Goal: Task Accomplishment & Management: Manage account settings

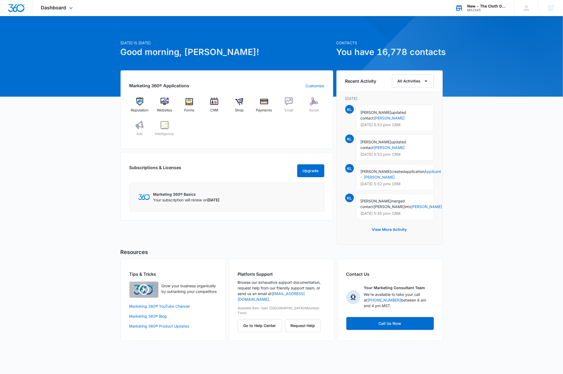
click at [494, 7] on div "New - The Cloth Option" at bounding box center [486, 6] width 39 height 4
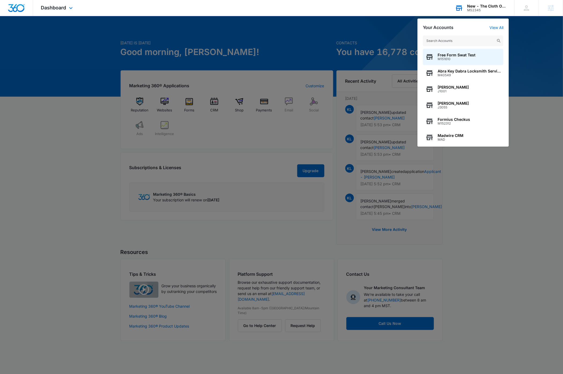
click at [464, 41] on input "text" at bounding box center [463, 40] width 81 height 11
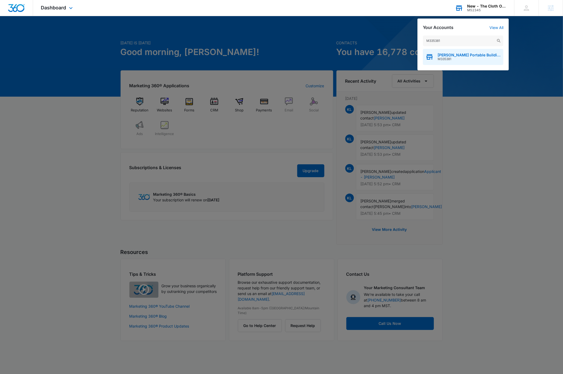
type input "M335381"
click at [473, 56] on span "[PERSON_NAME] Portable Buildings" at bounding box center [469, 55] width 63 height 4
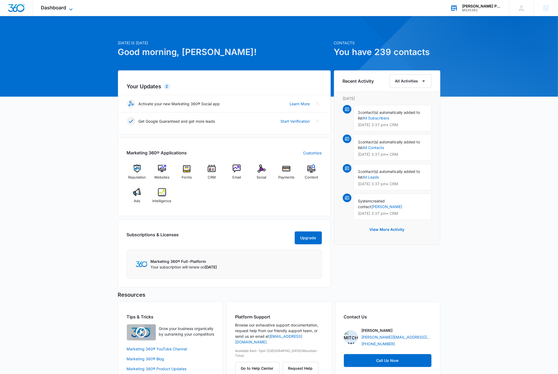
click at [72, 7] on icon at bounding box center [71, 9] width 6 height 6
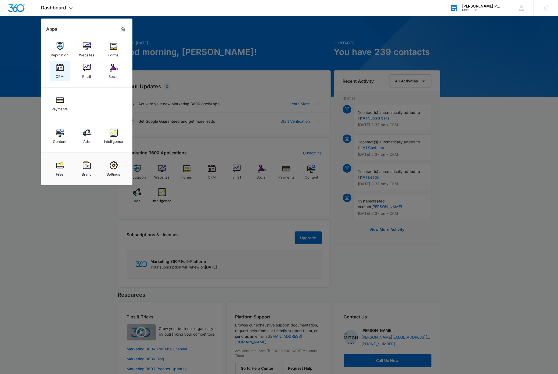
click at [60, 68] on img at bounding box center [60, 68] width 8 height 8
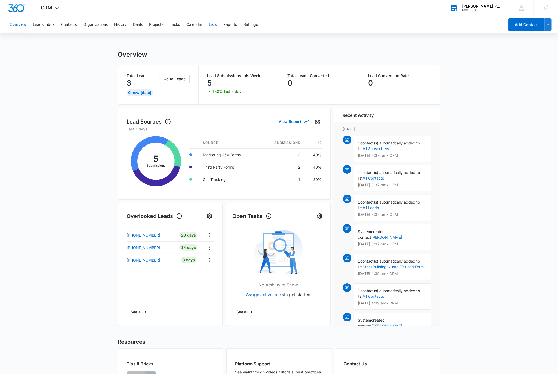
click at [213, 24] on button "Lists" at bounding box center [213, 24] width 8 height 17
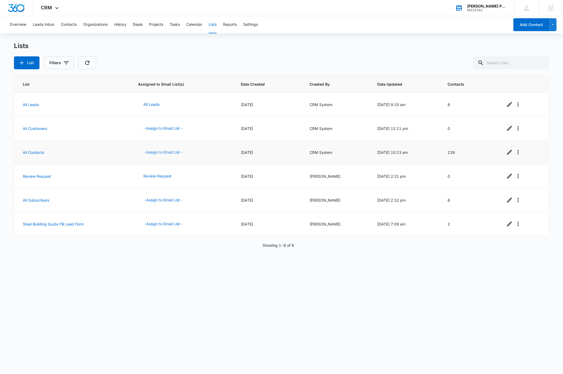
click at [170, 152] on button "- Assign to Email List -" at bounding box center [163, 152] width 50 height 13
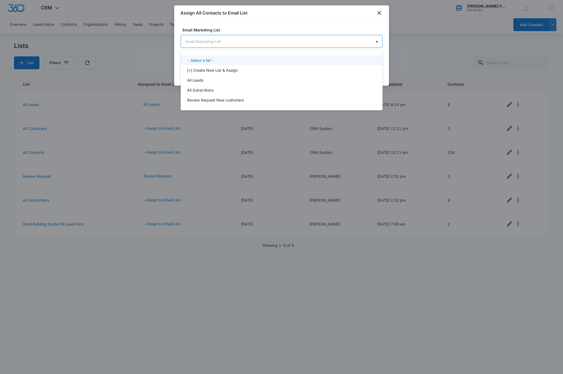
click at [245, 41] on body "CRM Apps Reputation Websites Forms CRM Email Social Payments Content Ads Intell…" at bounding box center [281, 187] width 563 height 374
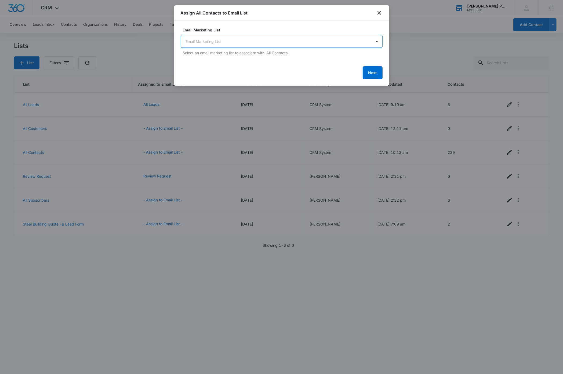
click at [166, 308] on div at bounding box center [281, 187] width 563 height 374
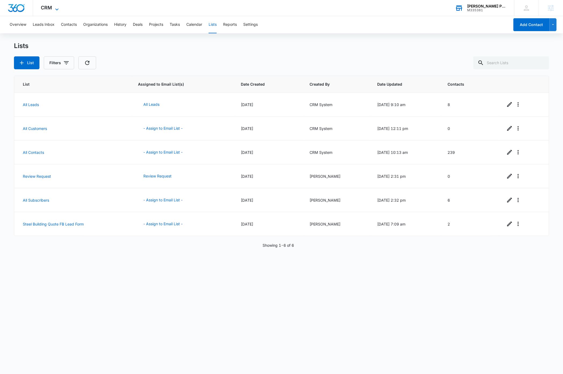
drag, startPoint x: 57, startPoint y: 7, endPoint x: 59, endPoint y: 10, distance: 3.1
click at [57, 7] on icon at bounding box center [57, 9] width 6 height 6
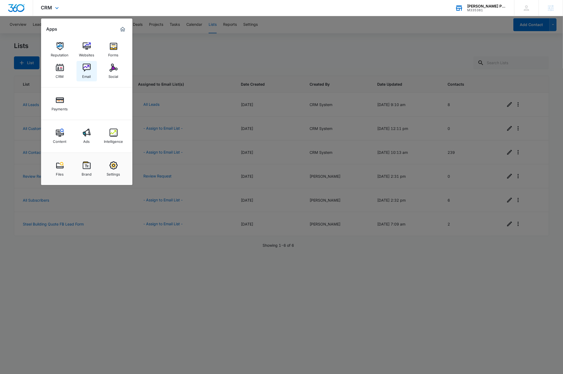
click at [88, 67] on img at bounding box center [87, 68] width 8 height 8
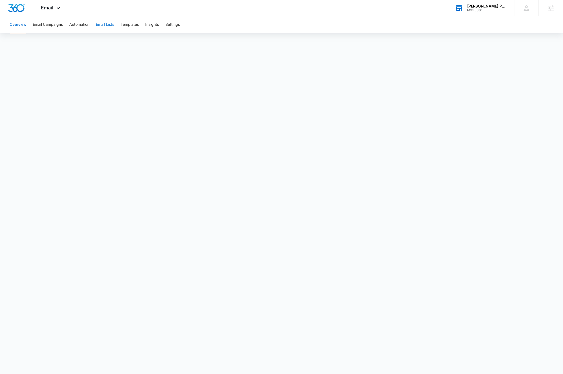
click at [110, 24] on button "Email Lists" at bounding box center [105, 24] width 18 height 17
click at [59, 9] on icon at bounding box center [58, 9] width 3 height 2
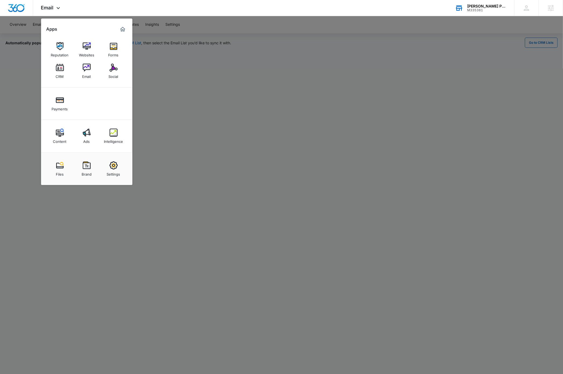
click at [63, 73] on div "CRM" at bounding box center [60, 75] width 8 height 7
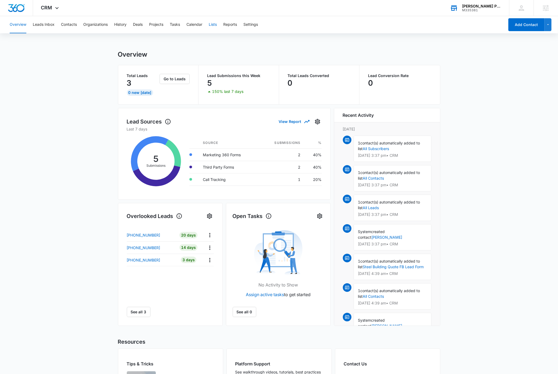
click at [211, 23] on button "Lists" at bounding box center [213, 24] width 8 height 17
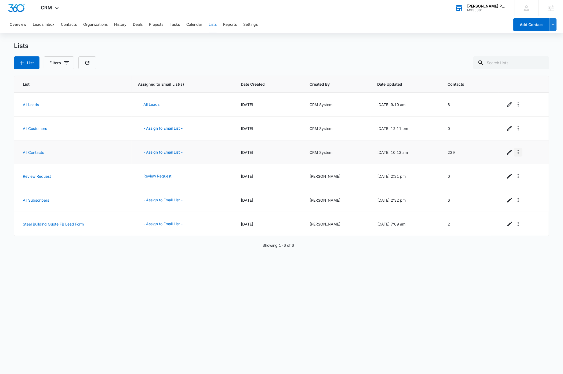
click at [516, 152] on icon "Overflow Menu" at bounding box center [518, 152] width 6 height 6
click at [529, 175] on div "View List Log" at bounding box center [529, 176] width 24 height 4
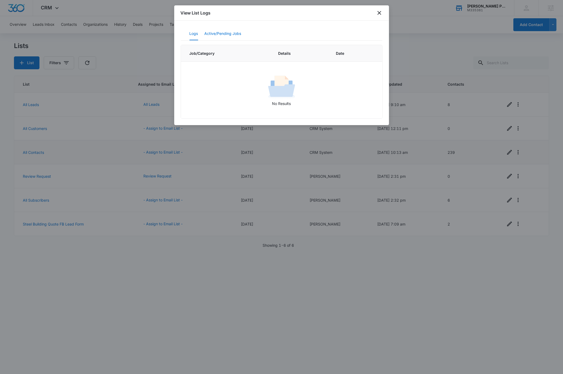
click at [227, 34] on button "Active/Pending Jobs" at bounding box center [223, 33] width 37 height 13
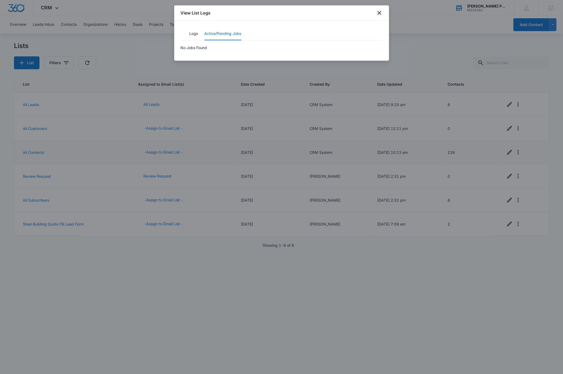
click at [380, 12] on icon "close" at bounding box center [379, 13] width 6 height 6
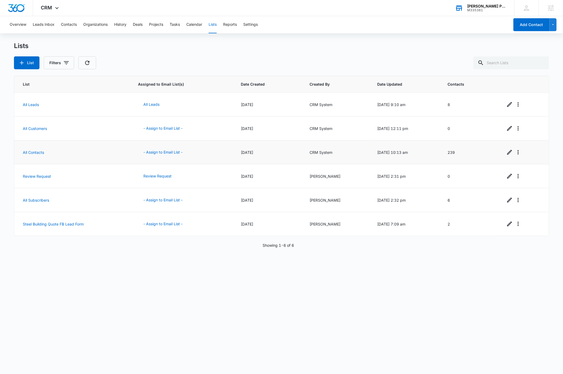
click at [126, 300] on div "List Assigned to Email List(s) Date Created Created By Date Updated Contacts Al…" at bounding box center [281, 221] width 535 height 291
click at [169, 151] on button "- Assign to Email List -" at bounding box center [163, 152] width 50 height 13
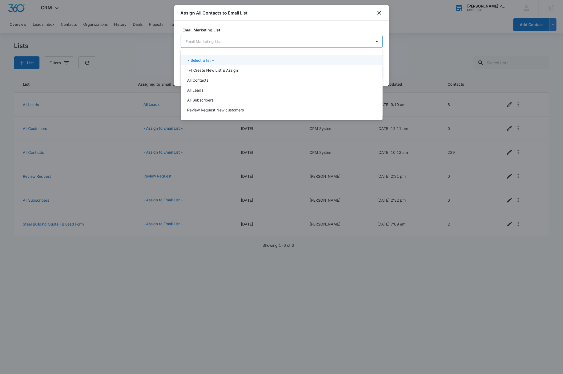
click at [236, 40] on body "CRM Apps Reputation Websites Forms CRM Email Social Payments Content Ads Intell…" at bounding box center [281, 187] width 563 height 374
click at [207, 79] on p "All Contacts" at bounding box center [197, 80] width 21 height 6
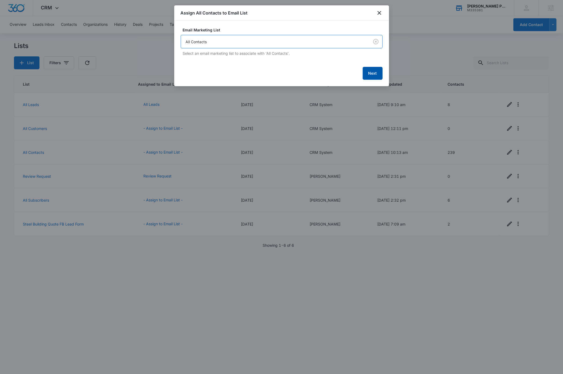
click at [371, 75] on button "Next" at bounding box center [373, 73] width 20 height 13
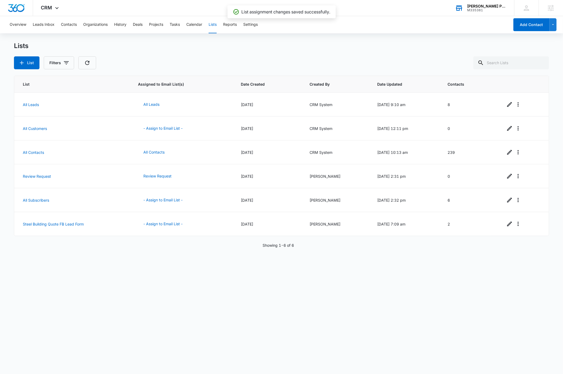
click at [129, 312] on div "List Assigned to Email List(s) Date Created Created By Date Updated Contacts Al…" at bounding box center [281, 221] width 535 height 291
click at [515, 106] on icon "Overflow Menu" at bounding box center [518, 104] width 6 height 6
click at [516, 107] on icon "Overflow Menu" at bounding box center [518, 104] width 6 height 6
click at [528, 128] on div "View List Log" at bounding box center [529, 128] width 24 height 4
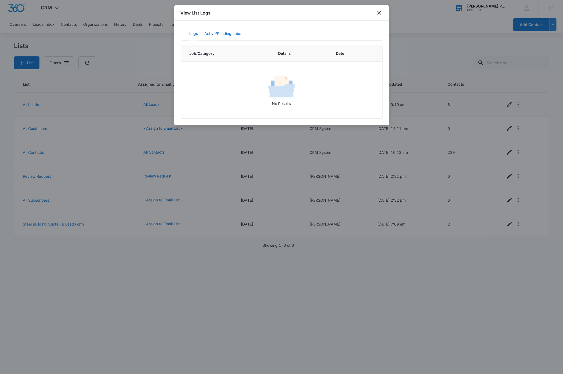
click at [231, 31] on button "Active/Pending Jobs" at bounding box center [223, 33] width 37 height 13
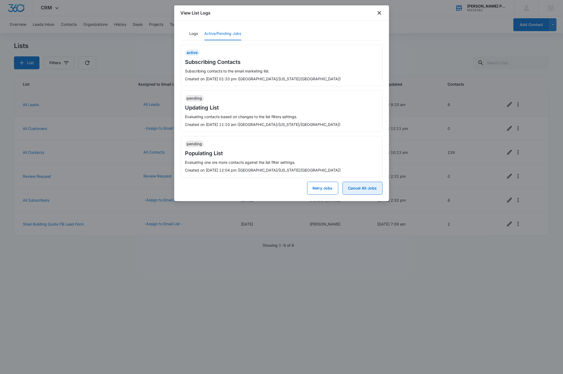
click at [355, 187] on button "Cancel All Jobs" at bounding box center [363, 188] width 40 height 13
click at [376, 167] on button "Yes" at bounding box center [376, 167] width 14 height 10
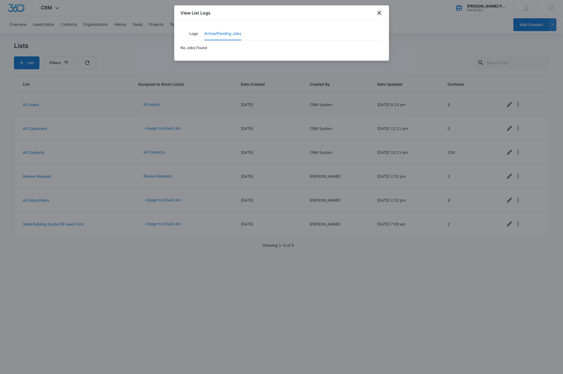
click at [381, 13] on icon "close" at bounding box center [379, 13] width 6 height 6
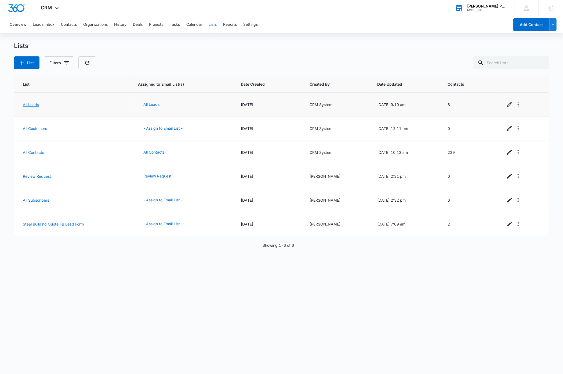
click at [29, 103] on link "All Leads" at bounding box center [31, 104] width 16 height 5
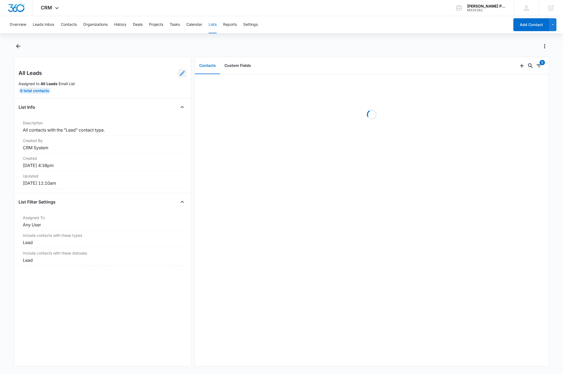
click at [180, 75] on icon at bounding box center [182, 73] width 5 height 5
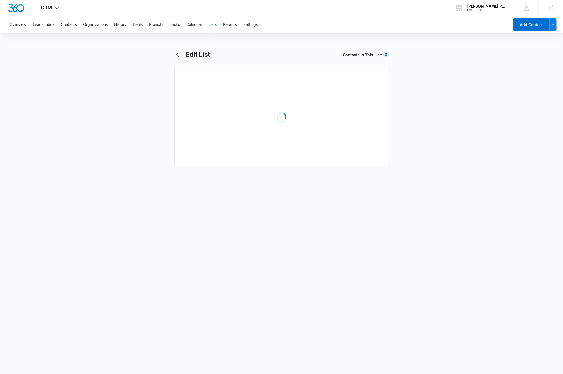
select select "31"
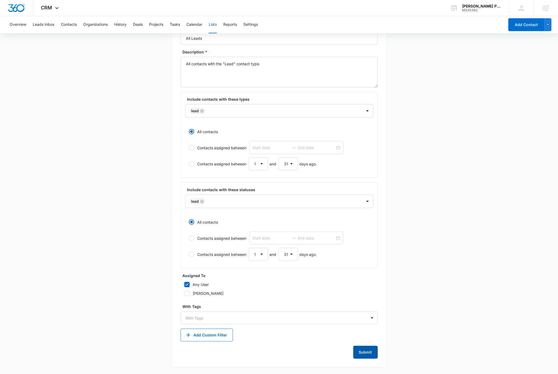
scroll to position [54, 0]
click at [369, 354] on button "Submit" at bounding box center [365, 352] width 24 height 13
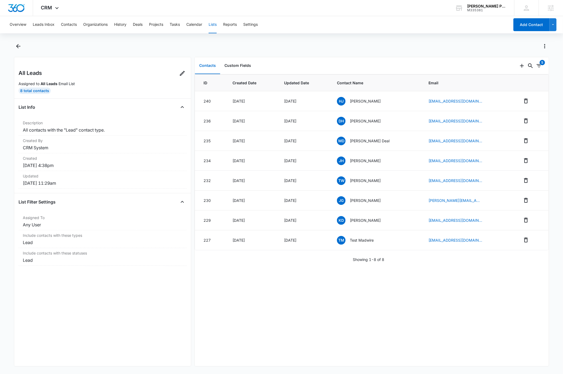
click at [215, 24] on button "Lists" at bounding box center [213, 24] width 8 height 17
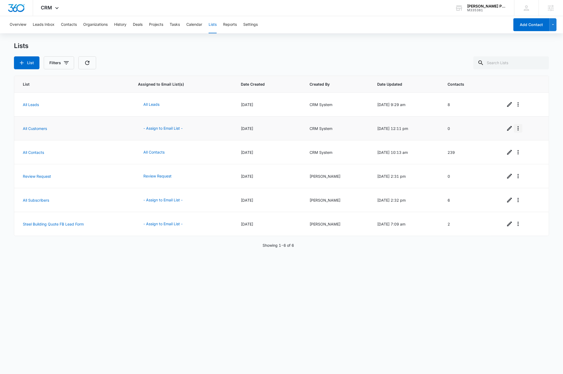
click at [517, 130] on icon "Overflow Menu" at bounding box center [518, 128] width 6 height 6
click at [538, 152] on div "View List Log" at bounding box center [529, 152] width 24 height 4
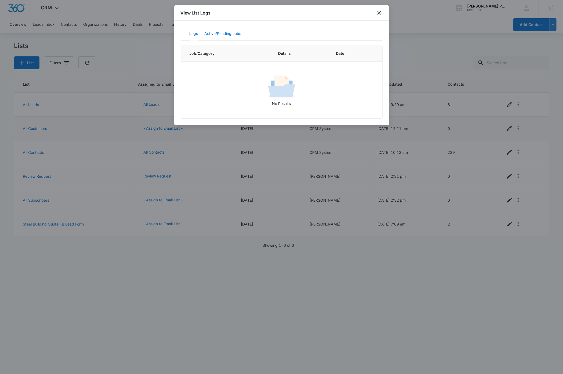
click at [228, 34] on button "Active/Pending Jobs" at bounding box center [223, 33] width 37 height 13
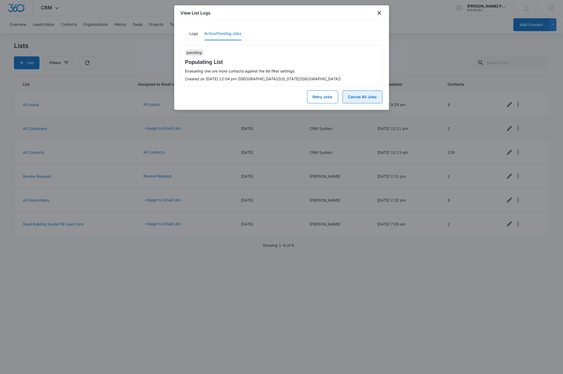
click at [365, 96] on button "Cancel All Jobs" at bounding box center [363, 97] width 40 height 13
click at [378, 76] on button "Yes" at bounding box center [376, 76] width 14 height 10
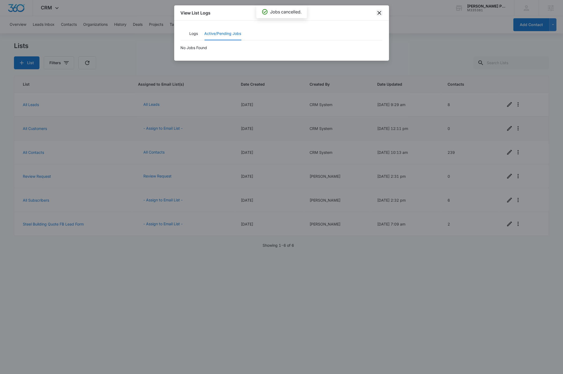
click at [381, 12] on icon "close" at bounding box center [379, 13] width 6 height 6
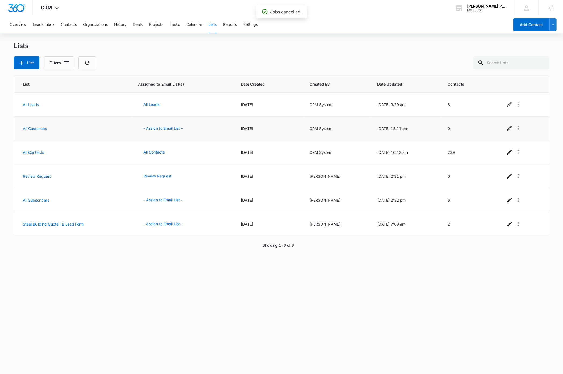
click at [36, 125] on td "All Customers" at bounding box center [72, 129] width 117 height 24
click at [38, 129] on link "All Customers" at bounding box center [35, 128] width 24 height 5
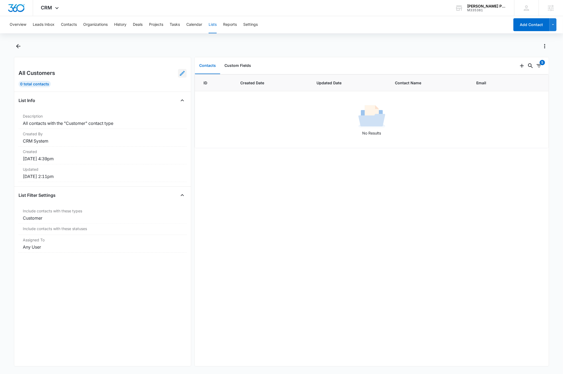
click at [179, 75] on icon at bounding box center [182, 73] width 6 height 6
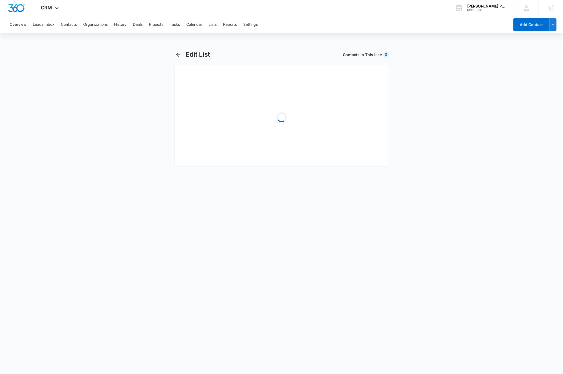
select select "31"
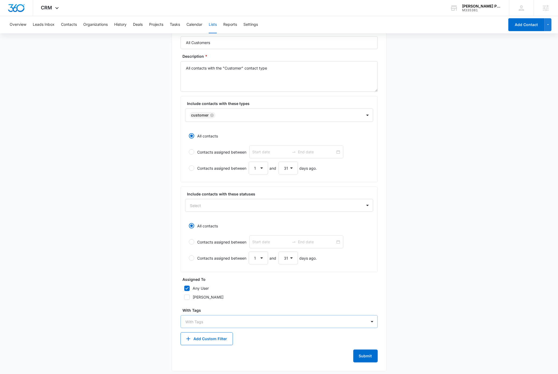
scroll to position [53, 0]
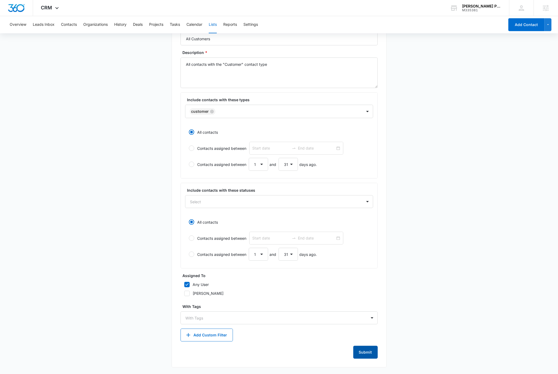
click at [371, 353] on button "Submit" at bounding box center [365, 352] width 24 height 13
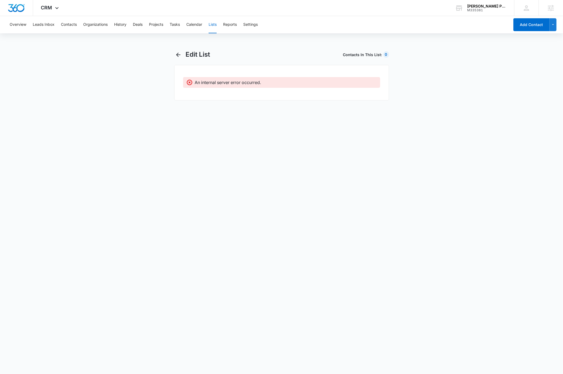
click at [214, 25] on button "Lists" at bounding box center [213, 24] width 8 height 17
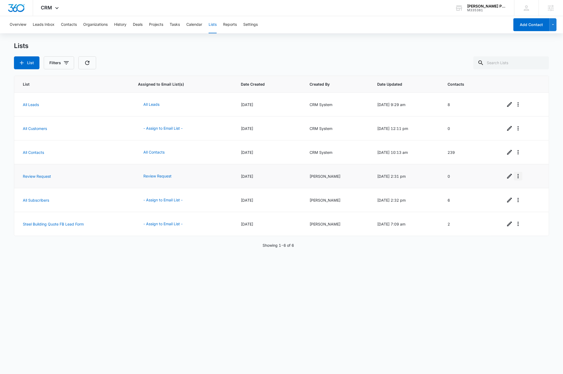
click at [517, 176] on icon "Overflow Menu" at bounding box center [518, 176] width 6 height 6
click at [527, 198] on div "View List Log" at bounding box center [529, 200] width 24 height 4
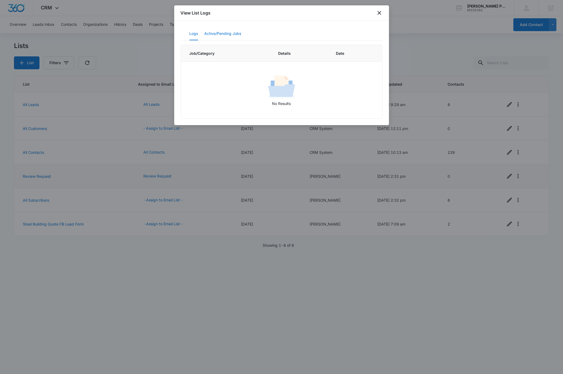
click at [223, 35] on button "Active/Pending Jobs" at bounding box center [223, 33] width 37 height 13
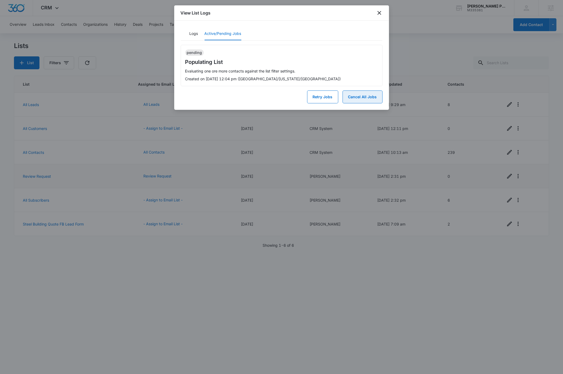
click at [367, 98] on button "Cancel All Jobs" at bounding box center [363, 97] width 40 height 13
click at [376, 76] on button "Yes" at bounding box center [376, 76] width 14 height 10
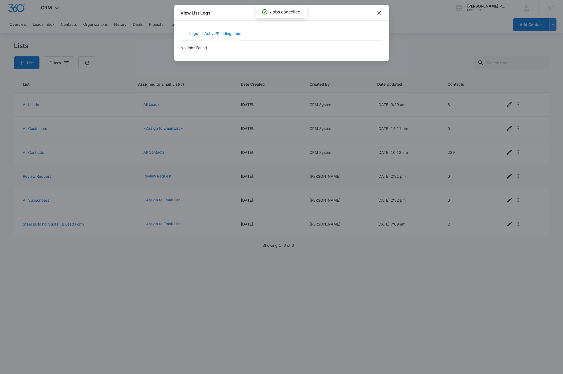
click at [191, 33] on button "Logs" at bounding box center [194, 33] width 9 height 13
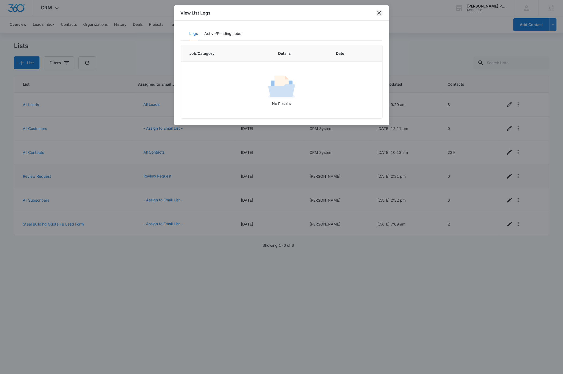
click at [379, 12] on icon "close" at bounding box center [379, 13] width 6 height 6
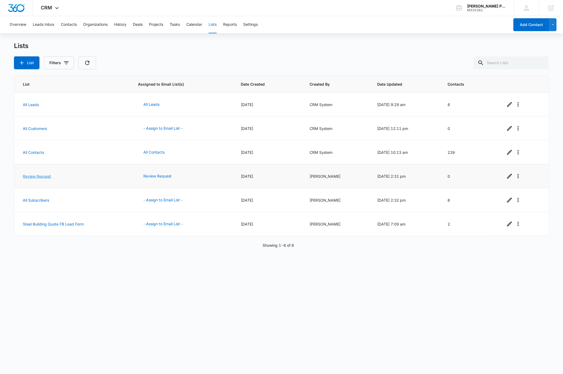
click at [42, 175] on link "Review Request" at bounding box center [37, 176] width 28 height 5
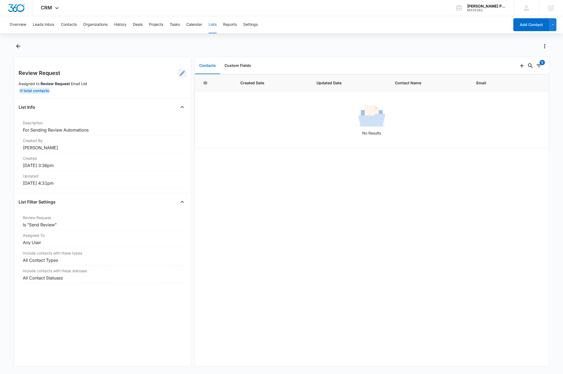
click at [179, 74] on icon at bounding box center [182, 73] width 6 height 6
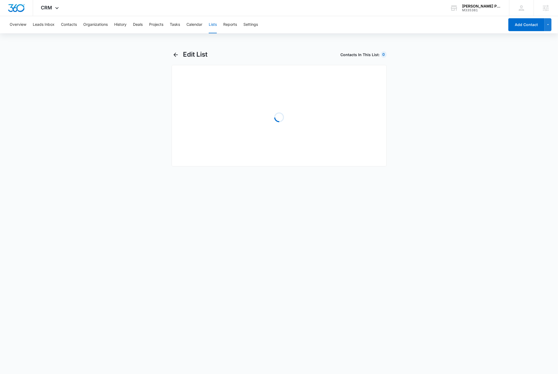
select select "31"
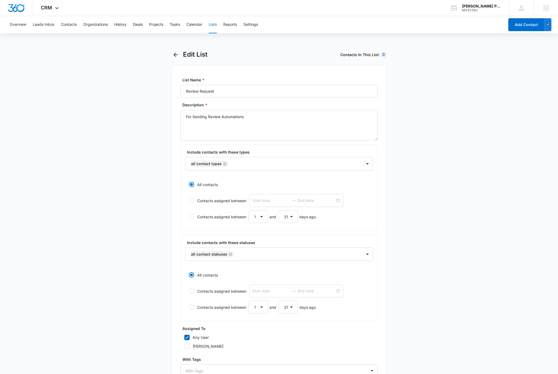
scroll to position [147, 0]
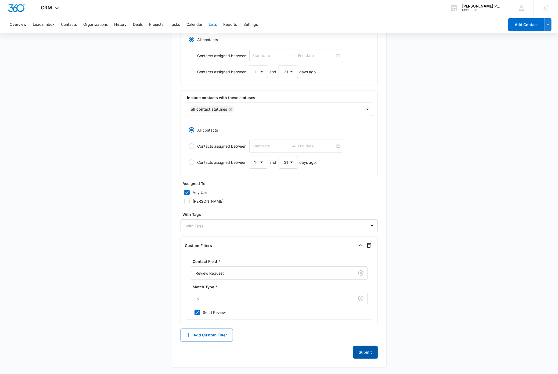
click at [367, 356] on button "Submit" at bounding box center [365, 352] width 24 height 13
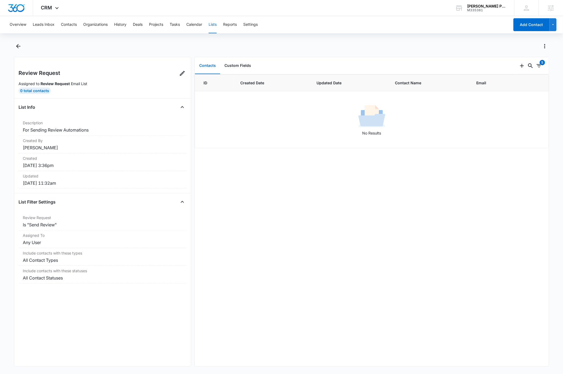
click at [213, 25] on button "Lists" at bounding box center [213, 24] width 8 height 17
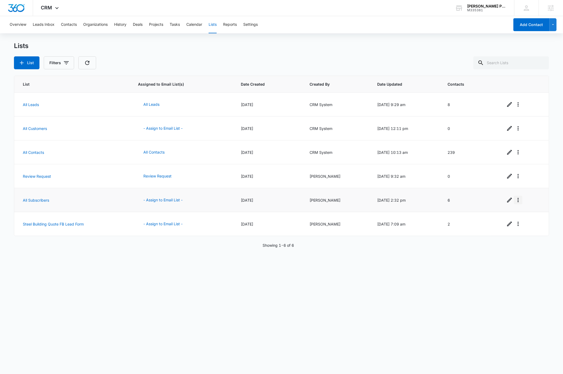
click at [517, 201] on icon "Overflow Menu" at bounding box center [518, 200] width 6 height 6
click at [532, 224] on div "View List Log" at bounding box center [529, 224] width 24 height 4
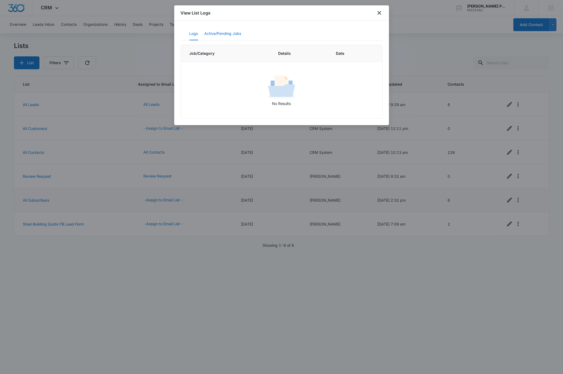
click at [231, 31] on button "Active/Pending Jobs" at bounding box center [223, 33] width 37 height 13
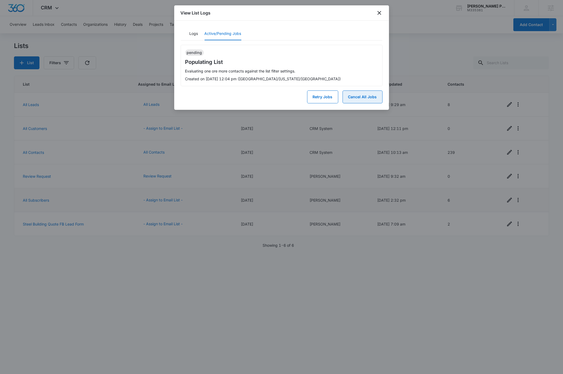
click at [351, 95] on button "Cancel All Jobs" at bounding box center [363, 97] width 40 height 13
click at [375, 75] on button "Yes" at bounding box center [376, 76] width 14 height 10
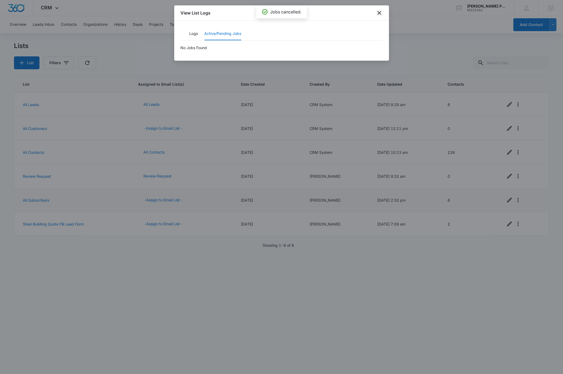
click at [381, 12] on icon "close" at bounding box center [379, 13] width 6 height 6
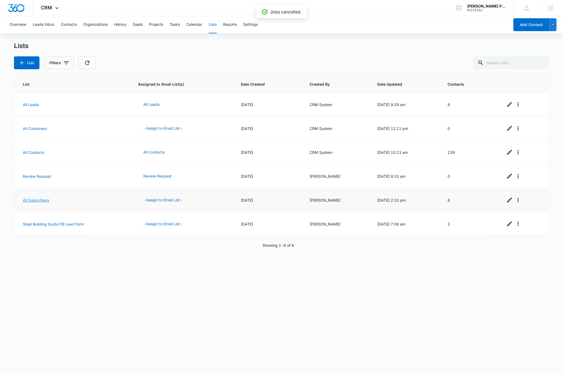
click at [43, 201] on link "All Subscribers" at bounding box center [36, 200] width 26 height 5
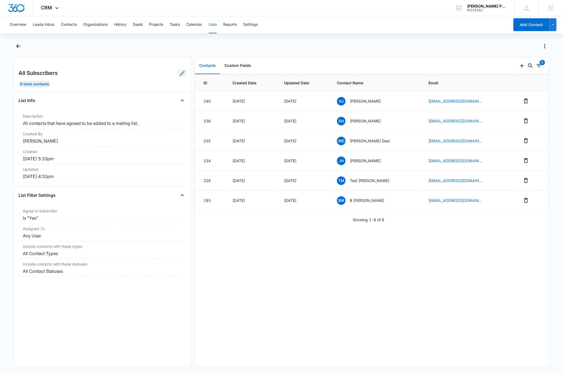
click at [179, 75] on icon at bounding box center [182, 73] width 6 height 6
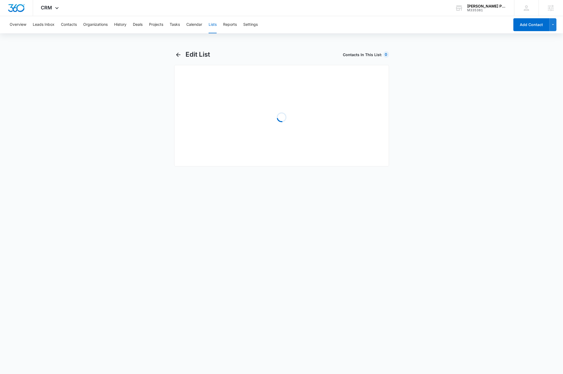
select select "31"
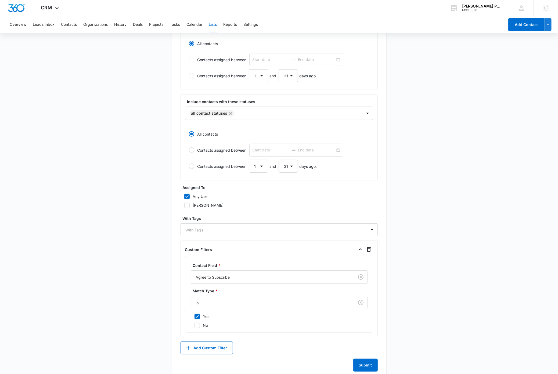
scroll to position [156, 0]
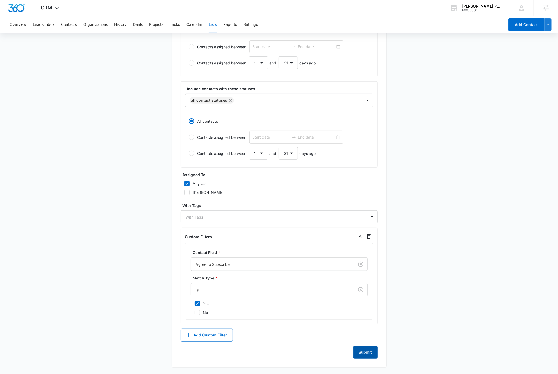
click at [366, 349] on button "Submit" at bounding box center [365, 352] width 24 height 13
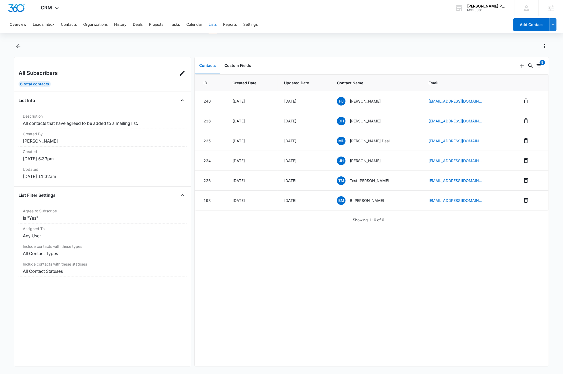
click at [214, 24] on button "Lists" at bounding box center [213, 24] width 8 height 17
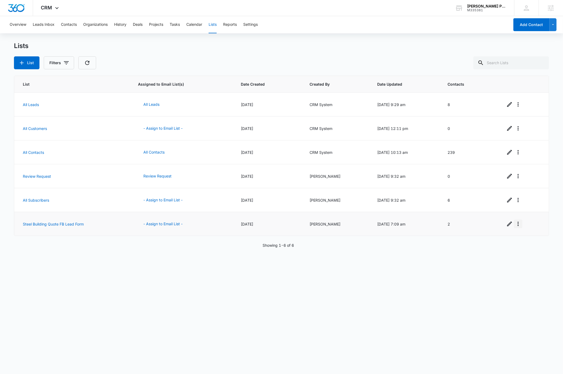
click at [518, 225] on icon "Overflow Menu" at bounding box center [518, 224] width 1 height 4
click at [534, 248] on div "View List Log" at bounding box center [529, 248] width 24 height 4
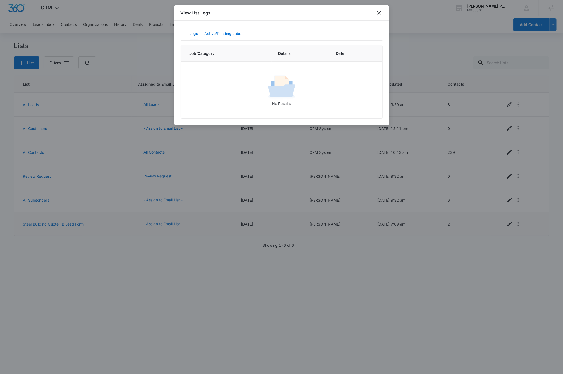
click at [233, 31] on button "Active/Pending Jobs" at bounding box center [223, 33] width 37 height 13
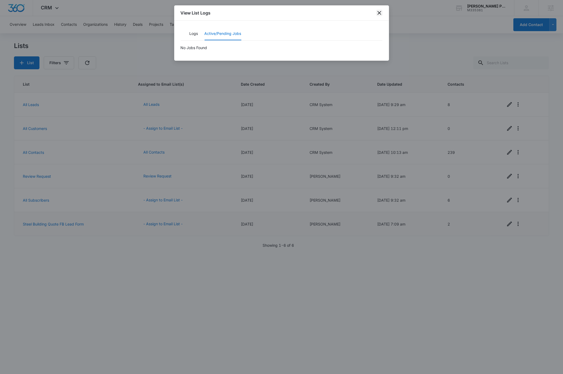
click at [379, 12] on icon "close" at bounding box center [380, 13] width 4 height 4
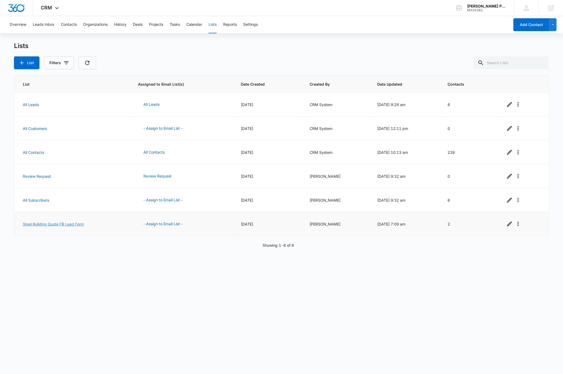
click at [48, 225] on link "Steel Building Quote FB Lead Form" at bounding box center [53, 224] width 61 height 5
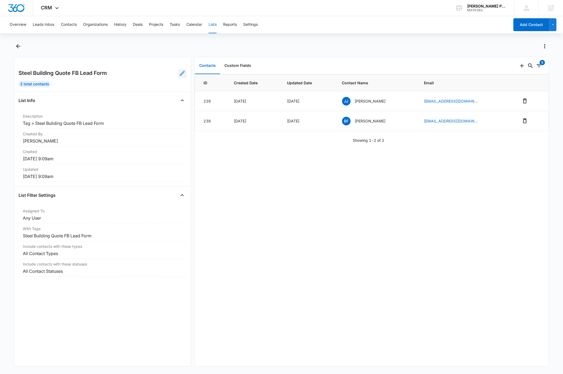
click at [180, 75] on icon at bounding box center [182, 73] width 5 height 5
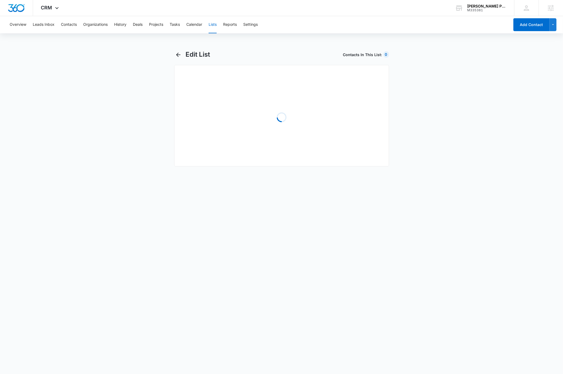
select select "31"
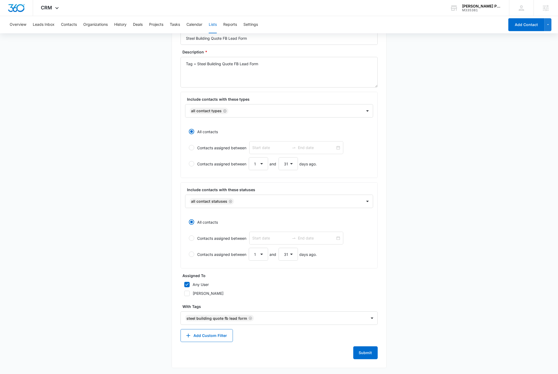
scroll to position [55, 0]
click at [368, 349] on button "Submit" at bounding box center [365, 352] width 24 height 13
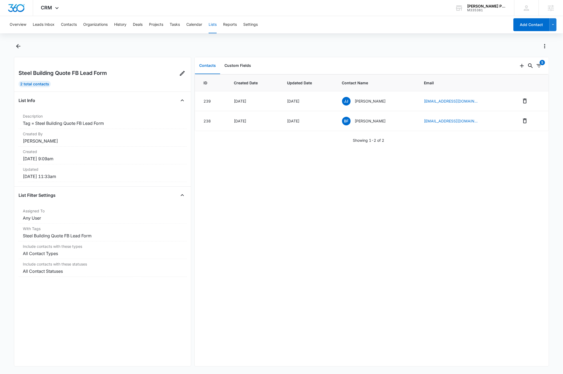
click at [213, 25] on button "Lists" at bounding box center [213, 24] width 8 height 17
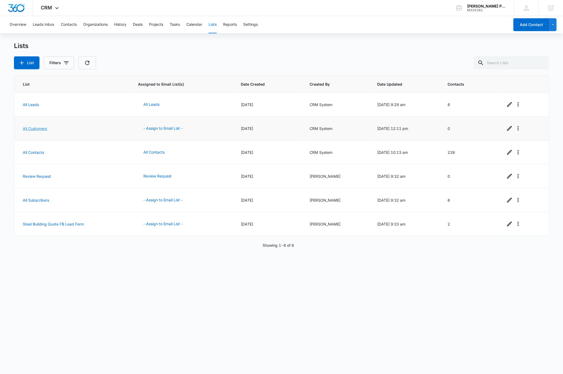
click at [38, 127] on link "All Customers" at bounding box center [35, 128] width 24 height 5
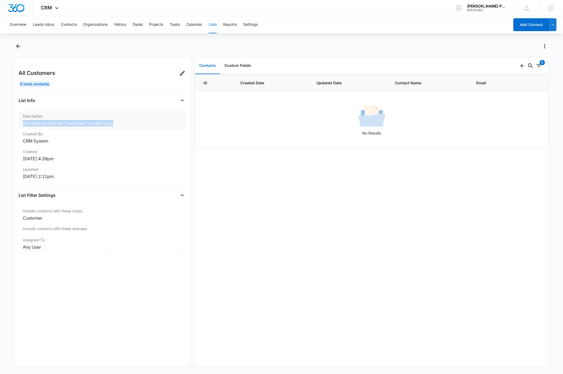
drag, startPoint x: 119, startPoint y: 123, endPoint x: 22, endPoint y: 122, distance: 97.2
click at [22, 122] on div "Description All contacts with the "Customer" contact type" at bounding box center [103, 120] width 168 height 18
copy dd "All contacts with the "Customer" contact type"
click at [212, 24] on button "Lists" at bounding box center [213, 24] width 8 height 17
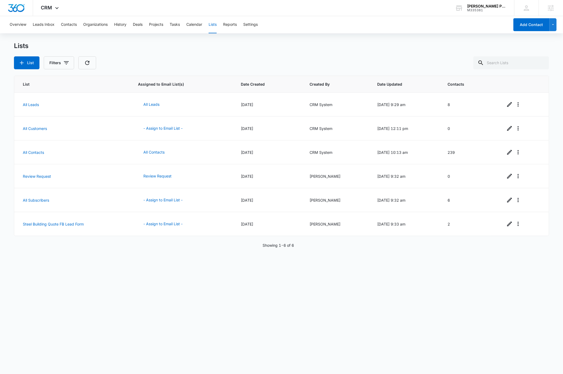
click at [239, 328] on div "List Assigned to Email List(s) Date Created Created By Date Updated Contacts Al…" at bounding box center [281, 221] width 535 height 291
click at [23, 63] on icon "button" at bounding box center [22, 63] width 4 height 4
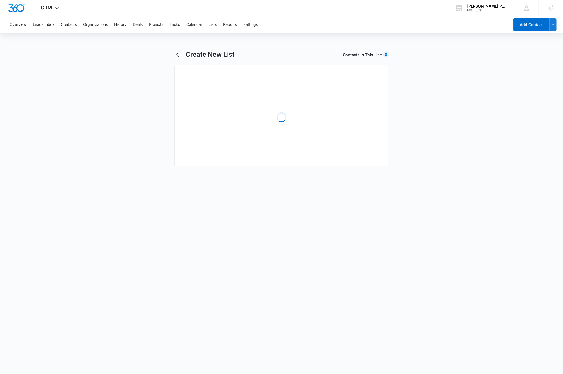
select select "31"
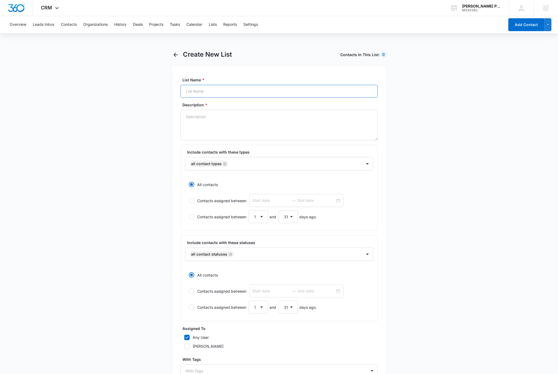
click at [207, 91] on input "List Name *" at bounding box center [278, 91] width 197 height 13
type input "All Customers (New)"
click at [229, 124] on textarea "Description *" at bounding box center [278, 125] width 197 height 31
paste textarea "All contacts with the "Customer" contact type"
click at [186, 117] on textarea "All contacts with the "Customer" contact type" at bounding box center [278, 125] width 197 height 31
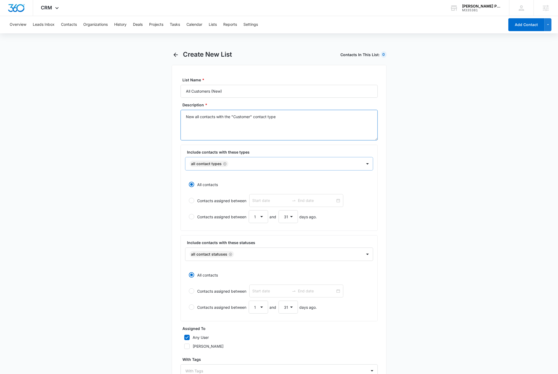
type textarea "New all contacts with the "Customer" contact type"
click at [252, 164] on div at bounding box center [292, 164] width 125 height 7
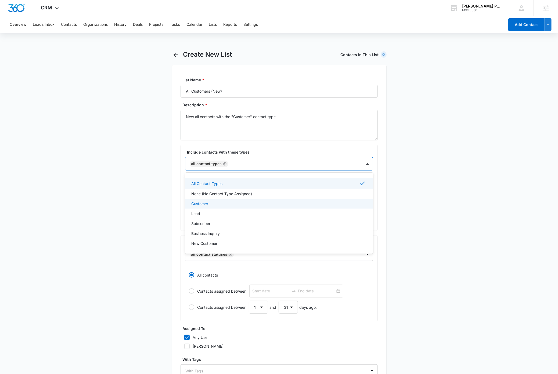
click at [215, 204] on div "Customer" at bounding box center [278, 204] width 174 height 6
click at [225, 164] on icon "Remove All Contact Types" at bounding box center [225, 164] width 4 height 4
click at [171, 177] on main "Create New List Contacts In This List : 0 List Name * All Customers (New) Descr…" at bounding box center [279, 238] width 558 height 377
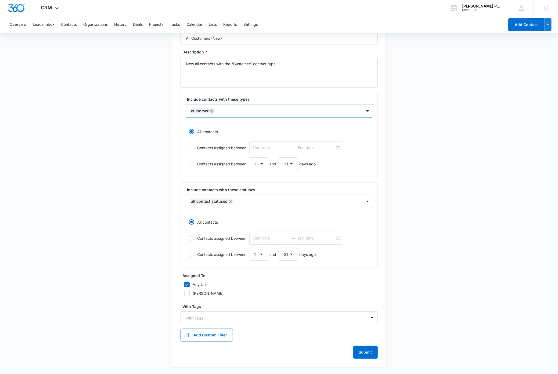
scroll to position [54, 0]
click at [367, 350] on button "Submit" at bounding box center [365, 352] width 24 height 13
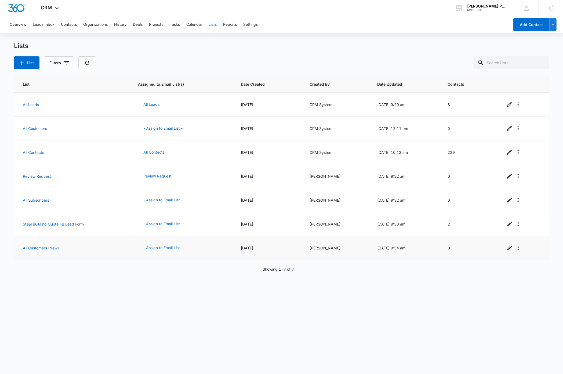
click at [158, 248] on button "- Assign to Email List -" at bounding box center [163, 247] width 50 height 13
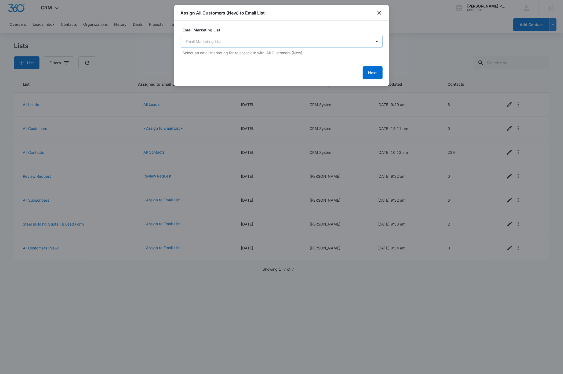
click at [245, 42] on body "CRM Apps Reputation Websites Forms CRM Email Social Payments Content Ads Intell…" at bounding box center [281, 187] width 563 height 374
click at [118, 334] on div at bounding box center [281, 187] width 563 height 374
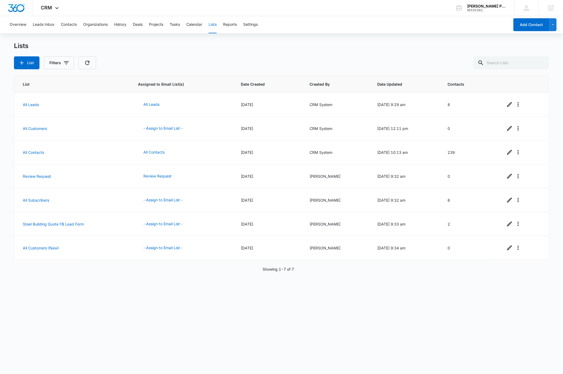
click at [110, 326] on div "List Assigned to Email List(s) Date Created Created By Date Updated Contacts Al…" at bounding box center [281, 221] width 535 height 291
click at [164, 313] on div "List Assigned to Email List(s) Date Created Created By Date Updated Contacts Al…" at bounding box center [281, 221] width 535 height 291
click at [527, 63] on input "text" at bounding box center [511, 62] width 76 height 13
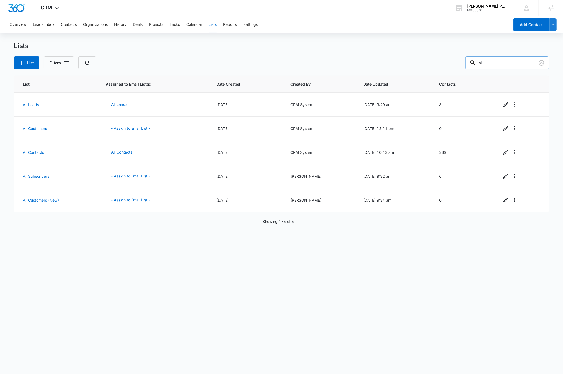
click at [505, 63] on input "all" at bounding box center [507, 62] width 84 height 13
type input "all customers"
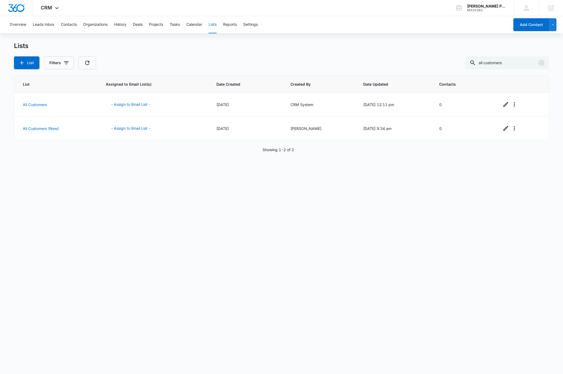
click at [227, 228] on div "List Assigned to Email List(s) Date Created Created By Date Updated Contacts Al…" at bounding box center [281, 221] width 535 height 291
click at [20, 9] on img "Dashboard" at bounding box center [16, 8] width 17 height 8
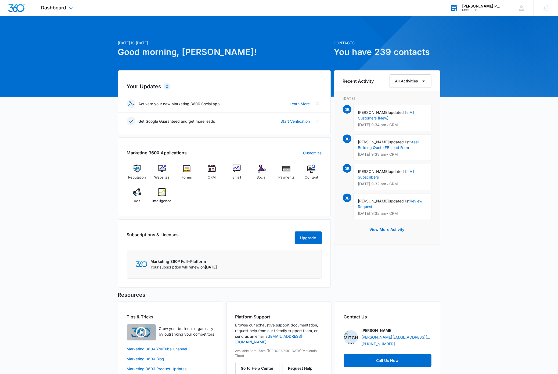
click at [487, 8] on div "Morris Portable Buildings" at bounding box center [481, 6] width 39 height 4
click at [489, 8] on div "M335381" at bounding box center [481, 10] width 39 height 4
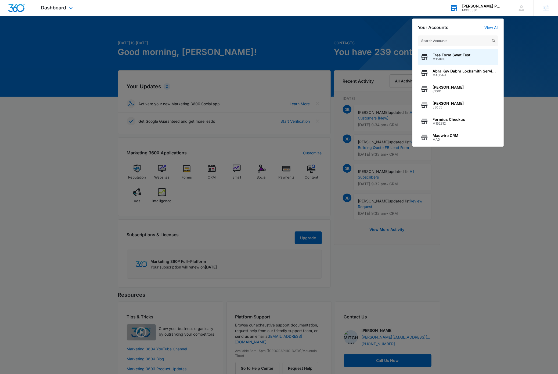
click at [465, 42] on input "text" at bounding box center [458, 40] width 81 height 11
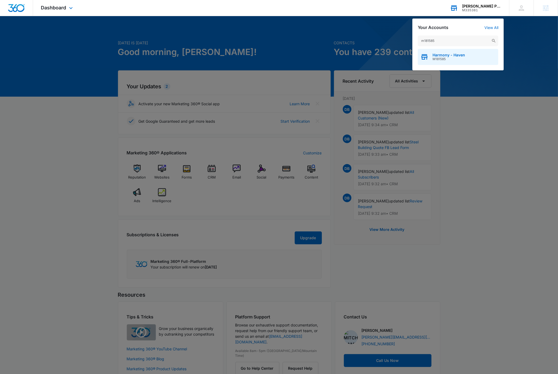
type input "m181585"
click at [479, 61] on div "Harmony - Haven M181585" at bounding box center [458, 57] width 81 height 16
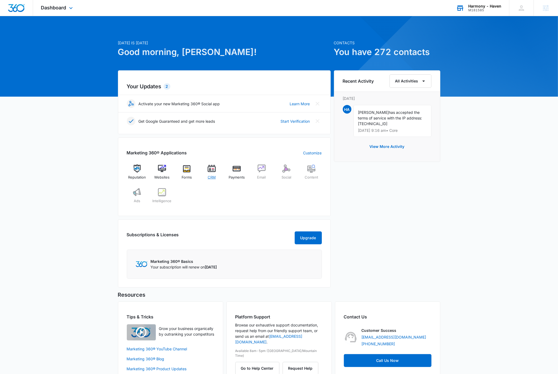
click at [213, 171] on img at bounding box center [212, 169] width 8 height 8
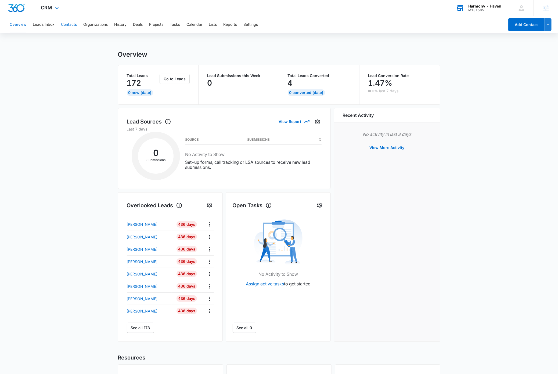
click at [72, 24] on button "Contacts" at bounding box center [69, 24] width 16 height 17
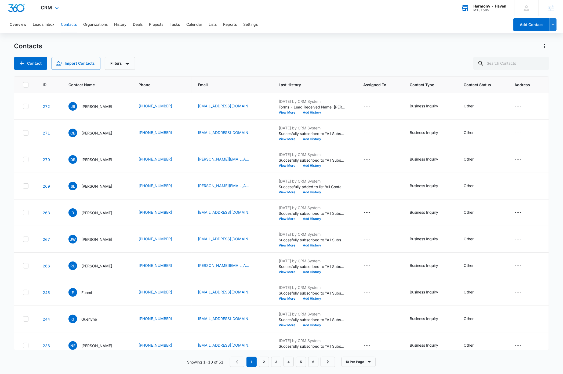
click at [299, 45] on div "Contacts" at bounding box center [281, 46] width 535 height 9
click at [43, 25] on button "Leads Inbox" at bounding box center [44, 24] width 22 height 17
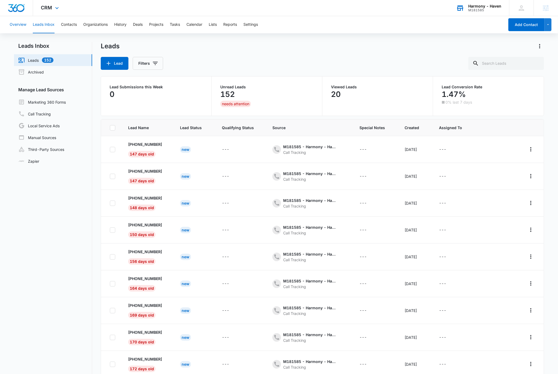
click at [15, 25] on button "Overview" at bounding box center [18, 24] width 17 height 17
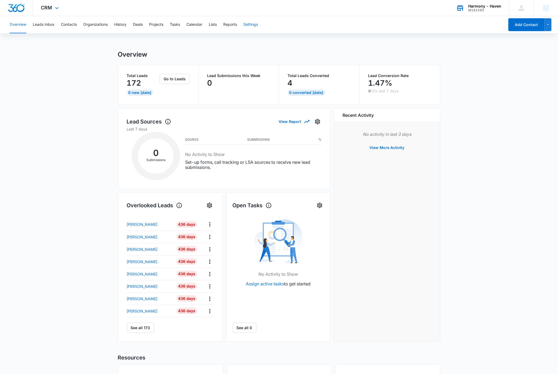
click at [252, 24] on button "Settings" at bounding box center [250, 24] width 15 height 17
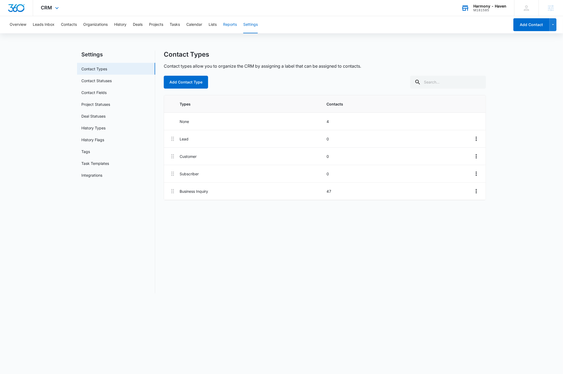
click at [227, 25] on button "Reports" at bounding box center [230, 24] width 14 height 17
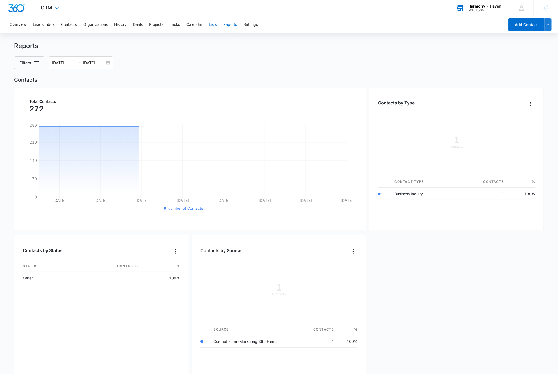
click at [214, 25] on button "Lists" at bounding box center [213, 24] width 8 height 17
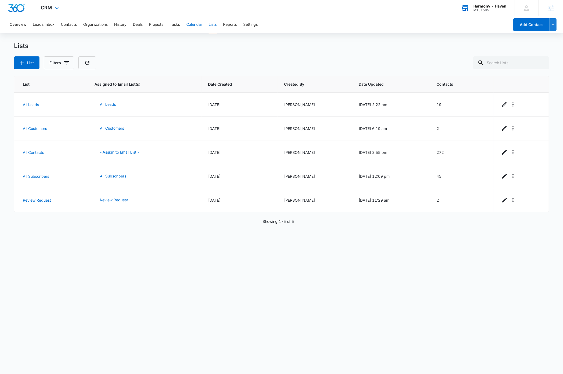
click at [195, 24] on button "Calendar" at bounding box center [194, 24] width 16 height 17
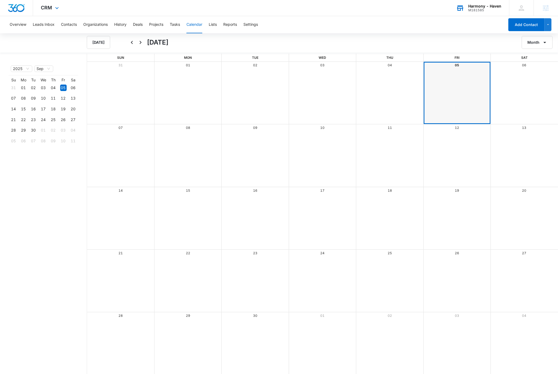
click at [198, 26] on button "Calendar" at bounding box center [194, 24] width 16 height 17
click at [175, 26] on button "Tasks" at bounding box center [175, 24] width 10 height 17
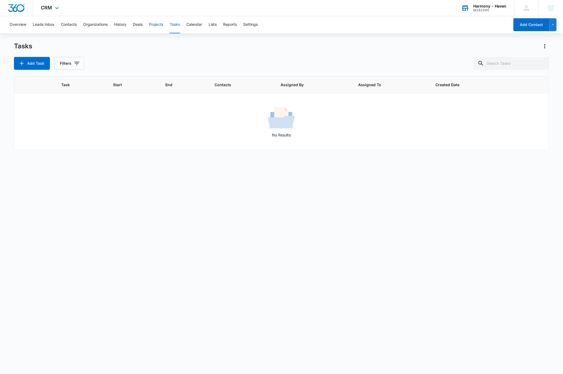
click at [160, 24] on button "Projects" at bounding box center [156, 24] width 14 height 17
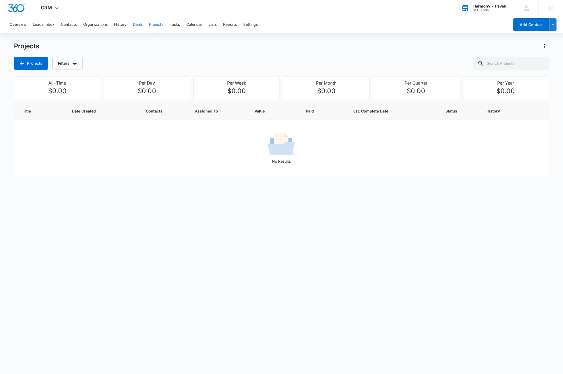
click at [140, 25] on button "Deals" at bounding box center [138, 24] width 10 height 17
click at [121, 24] on button "History" at bounding box center [120, 24] width 12 height 17
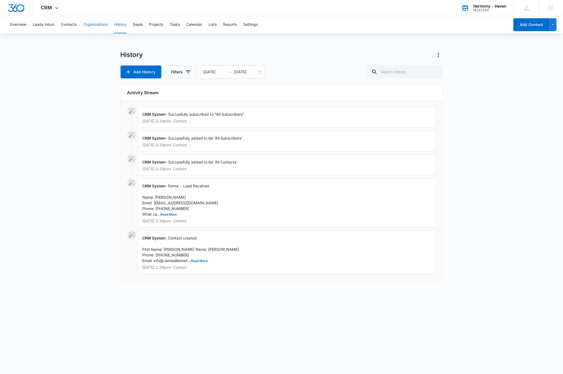
click at [96, 24] on button "Organizations" at bounding box center [95, 24] width 24 height 17
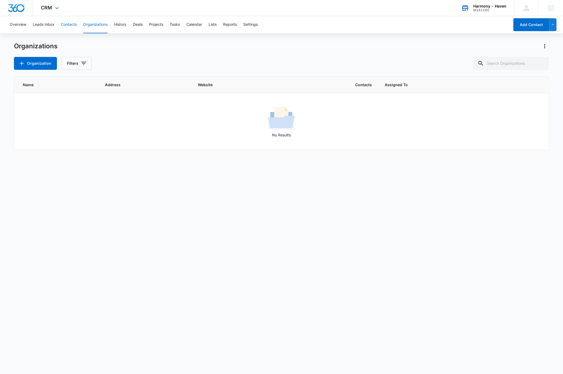
click at [72, 25] on button "Contacts" at bounding box center [69, 24] width 16 height 17
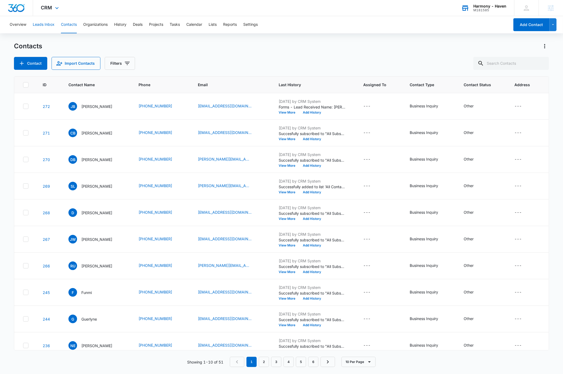
click at [53, 23] on button "Leads Inbox" at bounding box center [44, 24] width 22 height 17
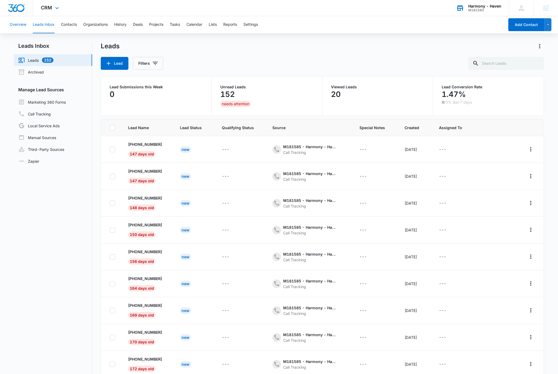
click at [21, 23] on button "Overview" at bounding box center [18, 24] width 17 height 17
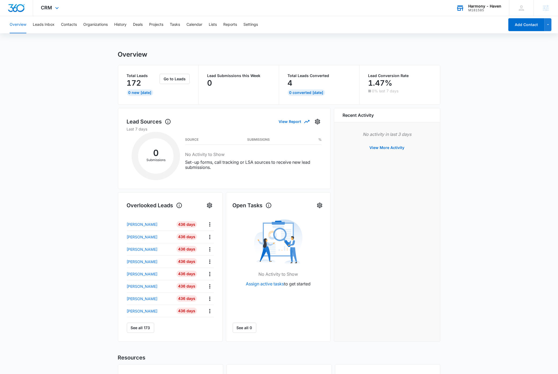
click at [21, 8] on img "Dashboard" at bounding box center [16, 8] width 17 height 8
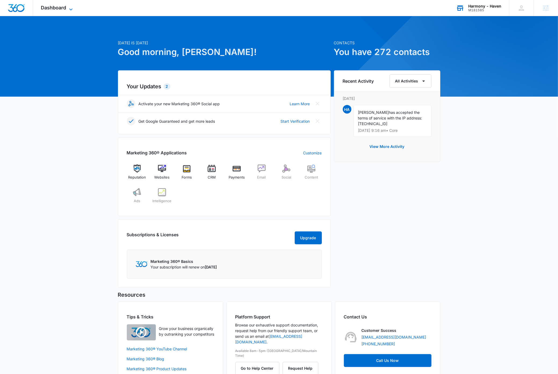
click at [69, 9] on icon at bounding box center [71, 9] width 6 height 6
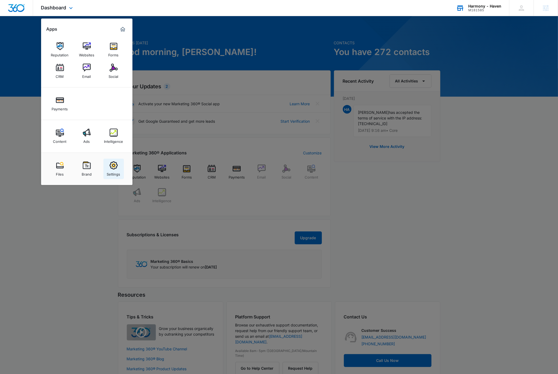
click at [117, 168] on img at bounding box center [114, 165] width 8 height 8
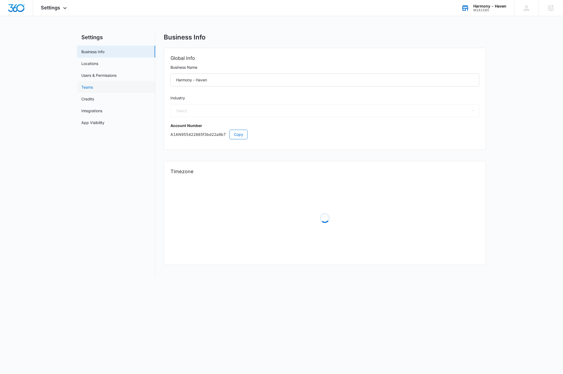
select select "52"
select select "US"
select select "[GEOGRAPHIC_DATA]/[US_STATE]/[GEOGRAPHIC_DATA]"
click at [106, 73] on link "Users & Permissions" at bounding box center [98, 76] width 35 height 6
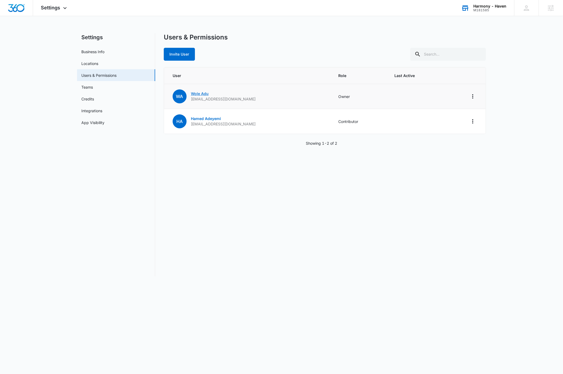
click at [204, 93] on link "Wole Adu" at bounding box center [200, 93] width 18 height 5
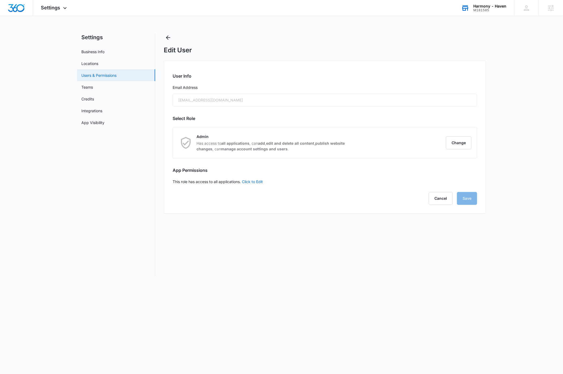
click at [103, 74] on link "Users & Permissions" at bounding box center [98, 76] width 35 height 6
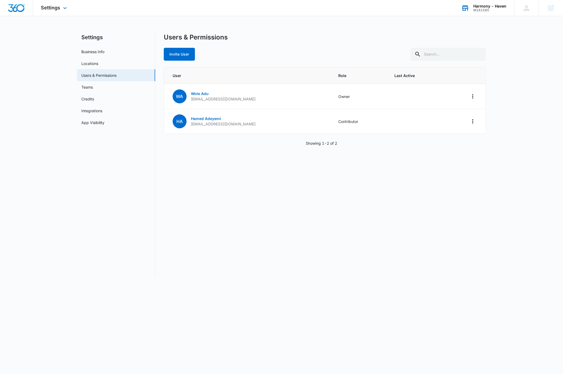
click at [20, 7] on img "Dashboard" at bounding box center [16, 8] width 17 height 8
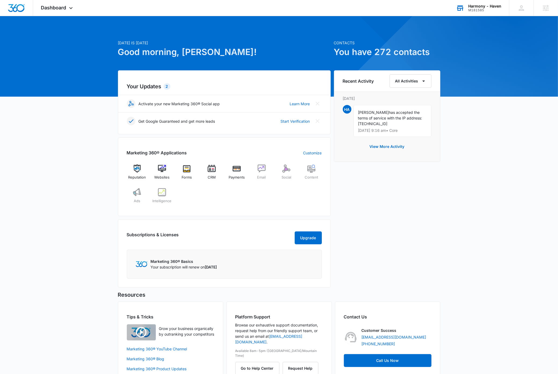
click at [488, 8] on div "M181585" at bounding box center [484, 10] width 33 height 4
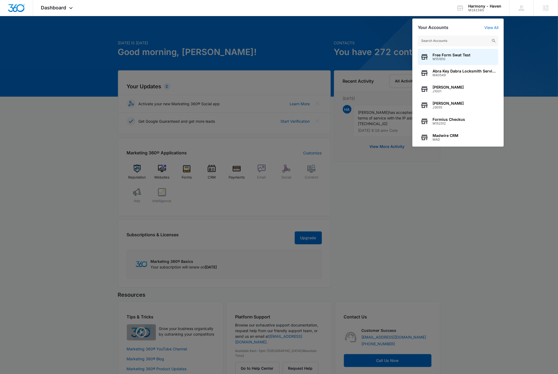
click at [460, 41] on input "text" at bounding box center [458, 40] width 81 height 11
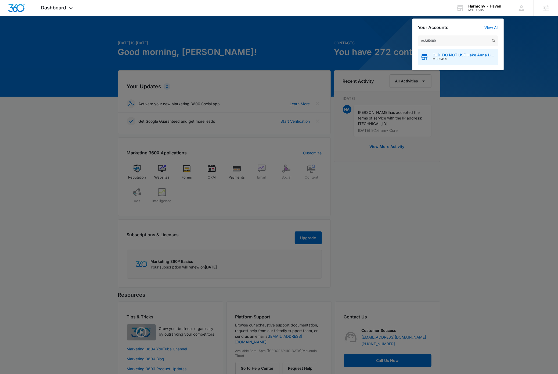
type input "m335499"
click at [465, 57] on span "M335499" at bounding box center [463, 59] width 63 height 4
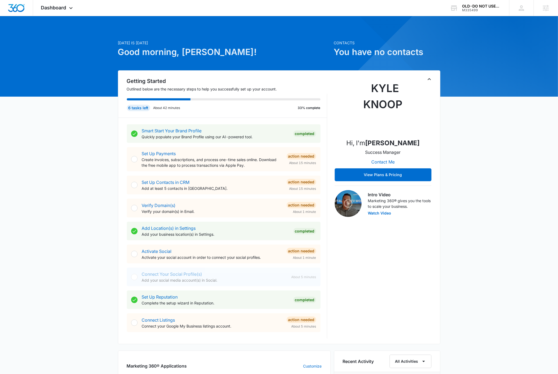
click at [480, 148] on div "Today is Friday, September 5th Good morning, Dave! Contacts You have no contact…" at bounding box center [279, 301] width 558 height 557
click at [428, 79] on icon "Toggle Collapse" at bounding box center [429, 79] width 3 height 2
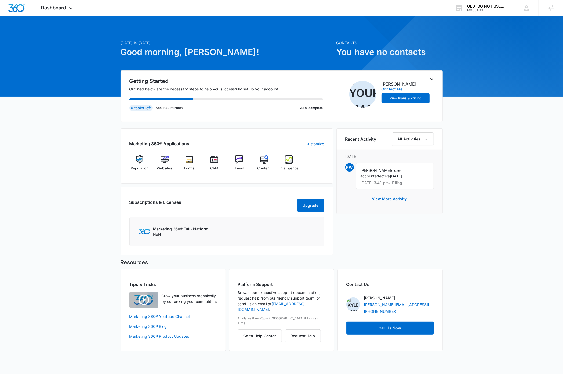
click at [101, 177] on div "Today is Friday, September 5th Good morning, Dave! Contacts You have no contact…" at bounding box center [281, 190] width 563 height 335
click at [165, 160] on img at bounding box center [165, 160] width 8 height 8
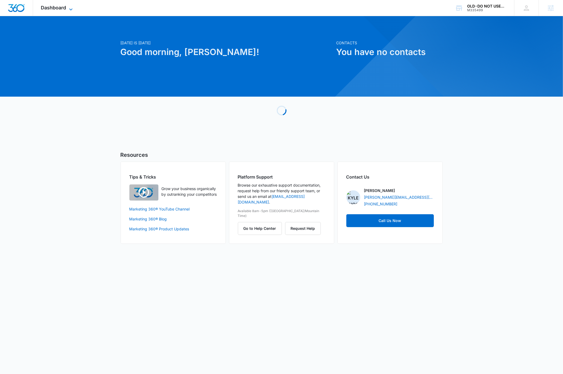
click at [71, 6] on icon at bounding box center [71, 9] width 6 height 6
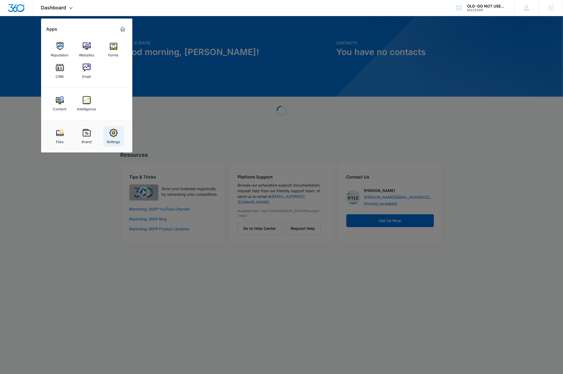
click at [111, 136] on img at bounding box center [114, 133] width 8 height 8
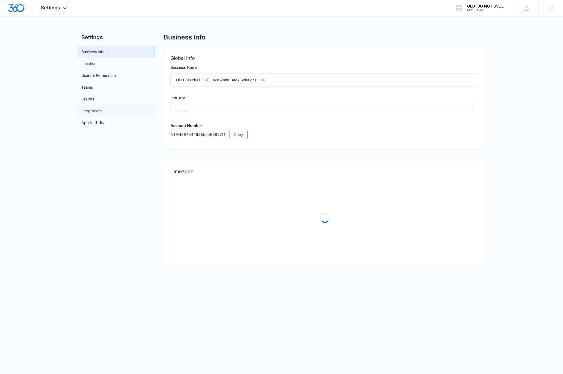
select select "4"
select select "US"
select select "America/[GEOGRAPHIC_DATA]"
drag, startPoint x: 212, startPoint y: 79, endPoint x: 269, endPoint y: 80, distance: 57.7
click at [269, 80] on input "OLD-DO NOT USE-Lake Anna Deck Solutions, LLC" at bounding box center [325, 80] width 309 height 13
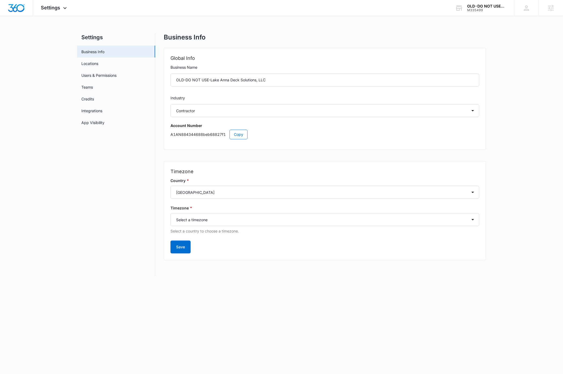
click at [101, 208] on nav "Settings Business Info Locations Users & Permissions Teams Credits Integrations…" at bounding box center [116, 154] width 78 height 243
click at [478, 7] on div "OLD-DO NOT USE-Lake Anna Deck Solutions, LLC" at bounding box center [486, 6] width 39 height 4
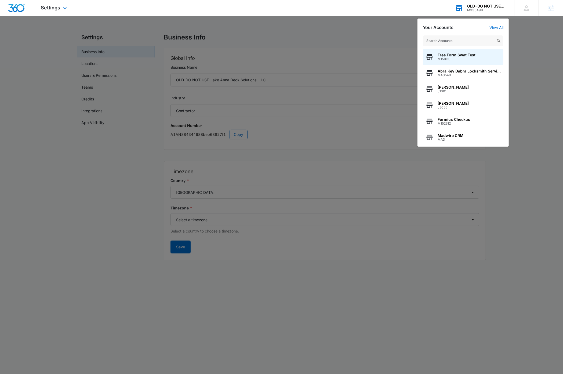
click at [457, 40] on input "text" at bounding box center [463, 40] width 81 height 11
click at [535, 153] on div at bounding box center [281, 187] width 563 height 374
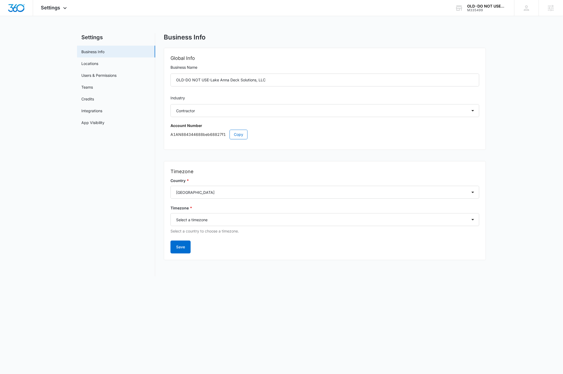
click at [533, 139] on main "Settings Business Info Locations Users & Permissions Teams Credits Integrations…" at bounding box center [281, 158] width 563 height 250
click at [17, 8] on img "Dashboard" at bounding box center [16, 8] width 17 height 8
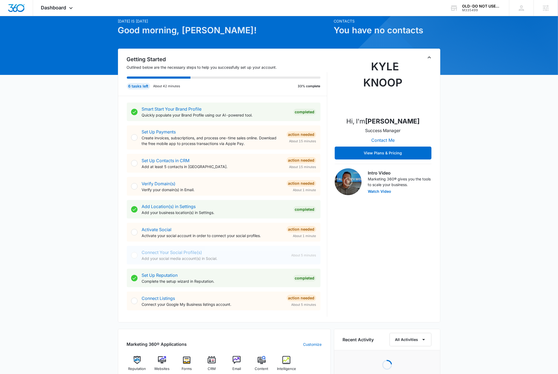
scroll to position [207, 0]
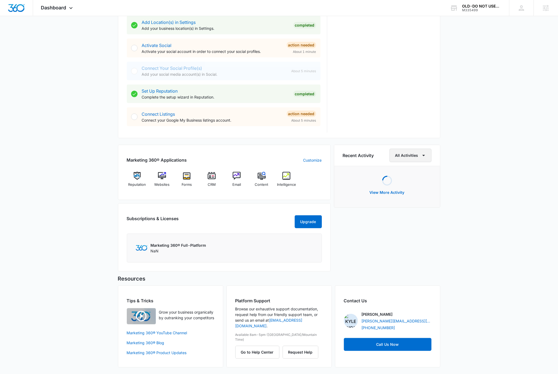
click at [411, 154] on button "All Activities" at bounding box center [410, 155] width 42 height 13
click at [419, 172] on button "All Activities" at bounding box center [410, 173] width 41 height 8
click at [393, 216] on button "View More Activity" at bounding box center [387, 215] width 46 height 13
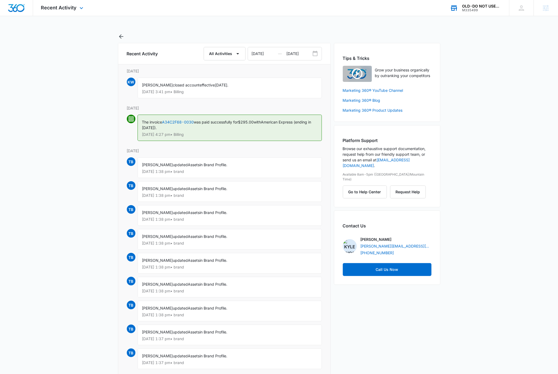
click at [480, 7] on div "OLD-DO NOT USE-Lake Anna Deck Solutions, LLC" at bounding box center [481, 6] width 39 height 4
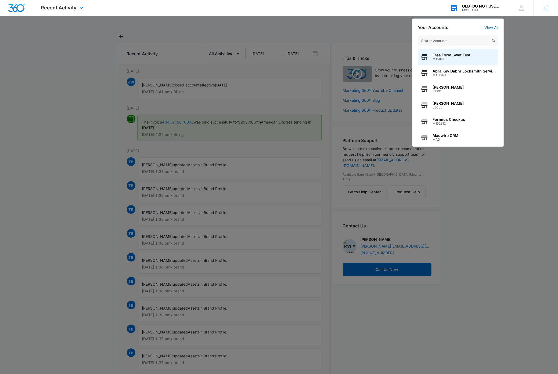
click at [454, 42] on input "text" at bounding box center [458, 40] width 81 height 11
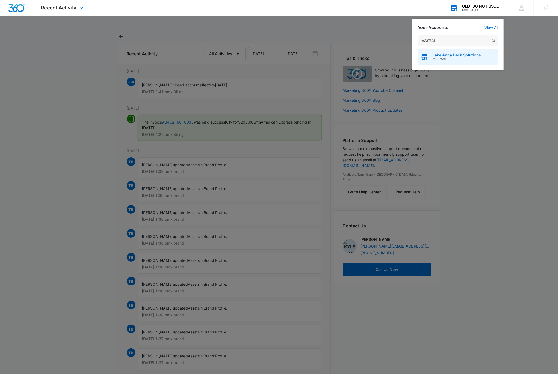
type input "m337531"
click at [461, 56] on span "Lake Anna Deck Solutions" at bounding box center [456, 55] width 48 height 4
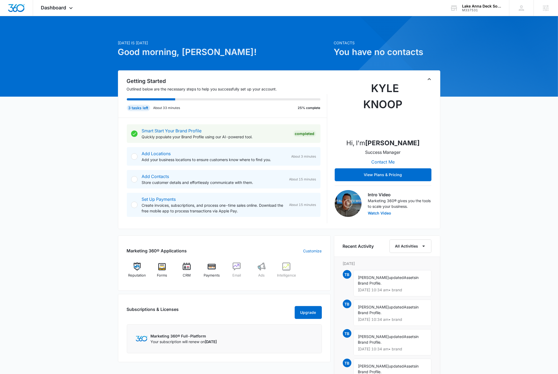
click at [98, 162] on div "Today is Friday, September 5th Good morning, Dave! Contacts You have no contact…" at bounding box center [279, 268] width 558 height 490
click at [78, 161] on div "Today is Friday, September 5th Good morning, Dave! Contacts You have no contact…" at bounding box center [279, 268] width 558 height 490
click at [458, 160] on div "Today is Friday, September 5th Good morning, Dave! Contacts You have no contact…" at bounding box center [279, 268] width 558 height 490
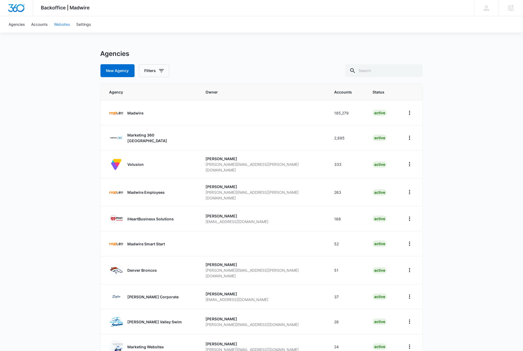
click at [63, 25] on link "Websites" at bounding box center [62, 24] width 22 height 16
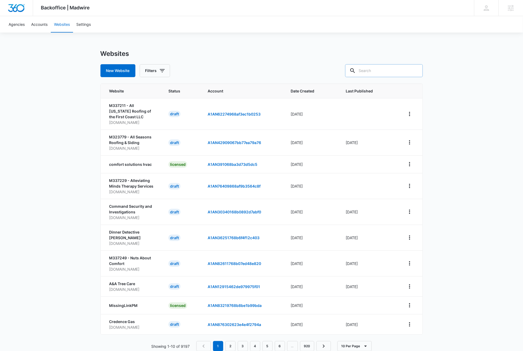
click at [394, 72] on input "text" at bounding box center [384, 70] width 78 height 13
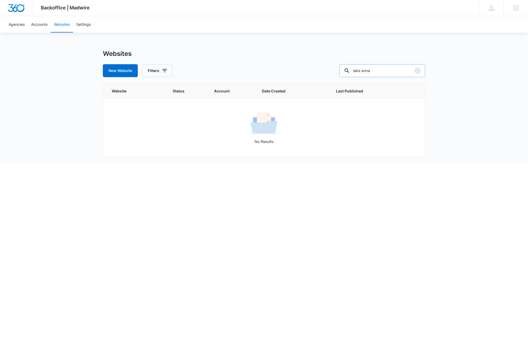
drag, startPoint x: 391, startPoint y: 72, endPoint x: 360, endPoint y: 75, distance: 31.6
click at [357, 70] on input "lake anna" at bounding box center [382, 70] width 86 height 13
type input "lakeanna"
click at [392, 70] on input "lakeanna" at bounding box center [382, 70] width 86 height 13
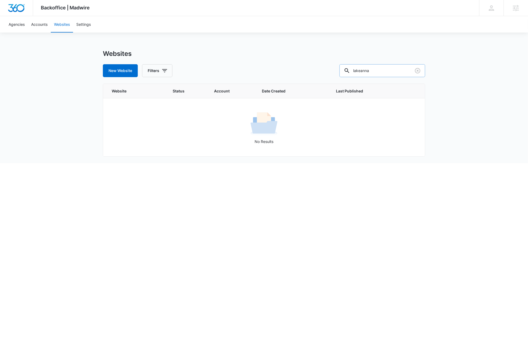
click at [392, 70] on input "lakeanna" at bounding box center [382, 70] width 86 height 13
click at [40, 25] on link "Accounts" at bounding box center [39, 24] width 23 height 16
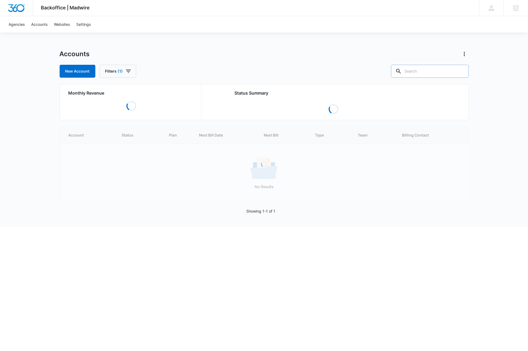
click at [447, 73] on input "text" at bounding box center [430, 71] width 78 height 13
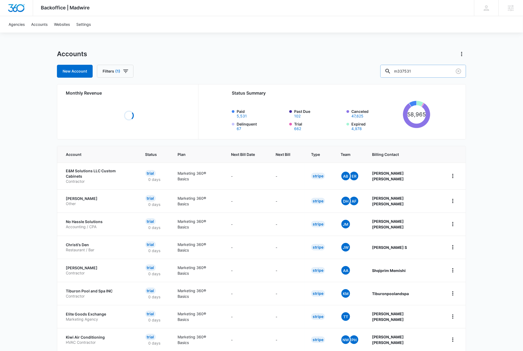
type input "m337531"
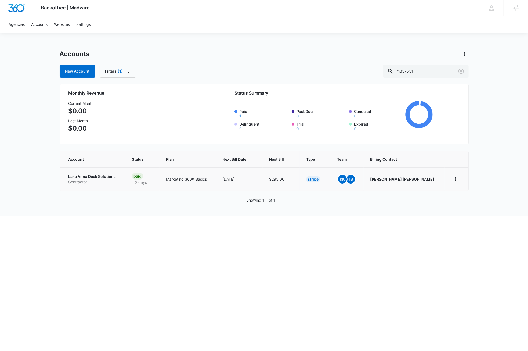
click at [96, 172] on td "Lake Anna Deck Solutions Contractor" at bounding box center [93, 178] width 66 height 23
click at [97, 177] on p "Lake Anna Deck Solutions" at bounding box center [93, 176] width 50 height 5
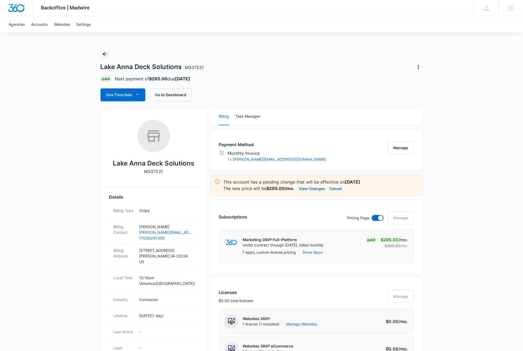
click at [105, 55] on icon "Back" at bounding box center [105, 54] width 6 height 6
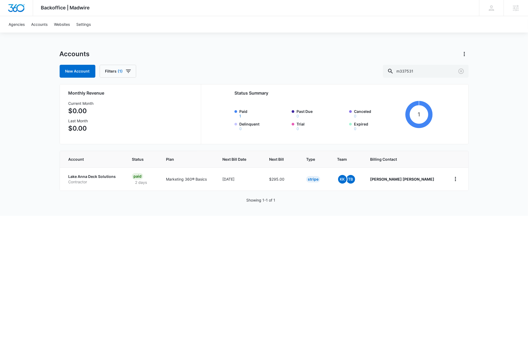
click at [217, 283] on html "Backoffice | Madwire Apps Settings DB Dave Bettger dave@madwire.com My Profile …" at bounding box center [264, 175] width 528 height 351
click at [98, 177] on p "Lake Anna Deck Solutions" at bounding box center [93, 176] width 50 height 5
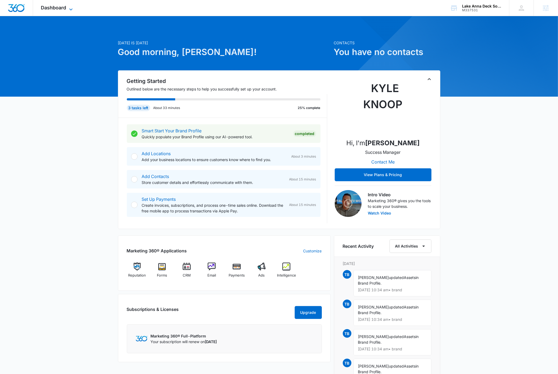
click at [73, 8] on icon at bounding box center [71, 9] width 6 height 6
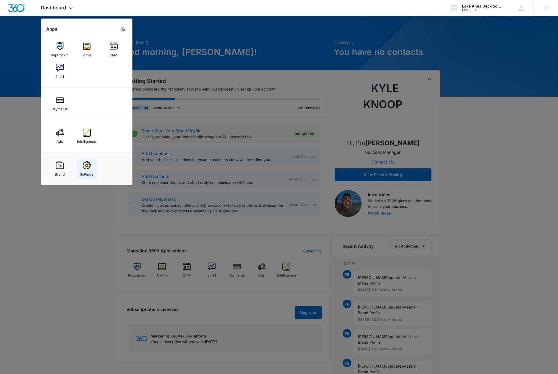
click at [90, 173] on div "Settings" at bounding box center [86, 172] width 13 height 7
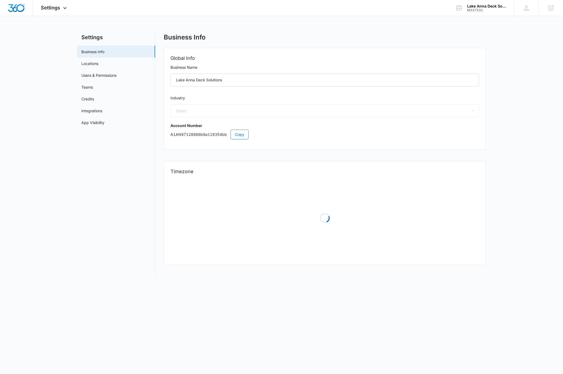
select select "4"
select select "US"
select select "America/[GEOGRAPHIC_DATA]"
click at [99, 122] on link "App Visibility" at bounding box center [92, 123] width 23 height 6
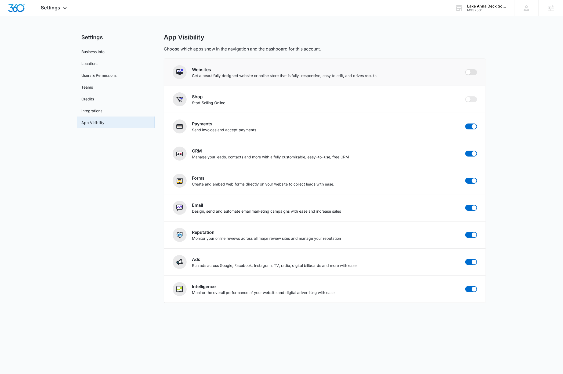
click at [469, 73] on span at bounding box center [468, 72] width 5 height 5
click at [465, 69] on input "checkbox" at bounding box center [465, 69] width 0 height 0
checkbox input "true"
click at [17, 6] on img "Dashboard" at bounding box center [16, 8] width 17 height 8
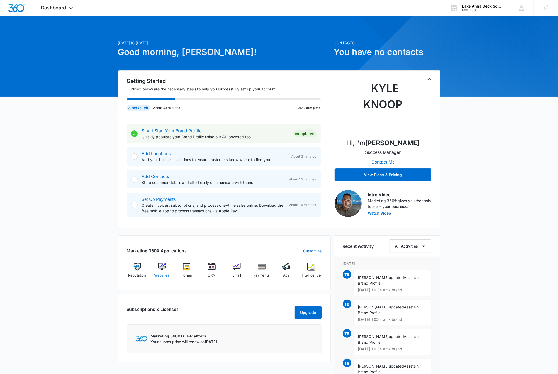
click at [163, 268] on img at bounding box center [162, 267] width 8 height 8
click at [73, 8] on icon at bounding box center [71, 9] width 6 height 6
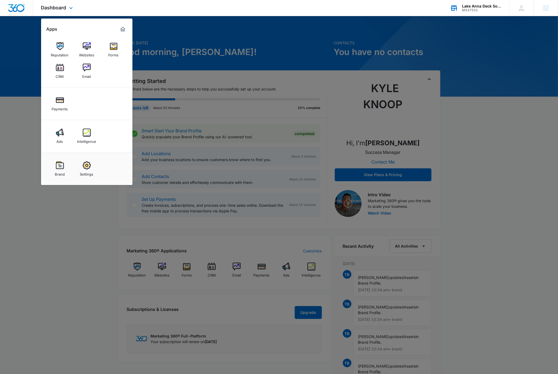
click at [477, 6] on div "Lake Anna Deck Solutions" at bounding box center [481, 6] width 39 height 4
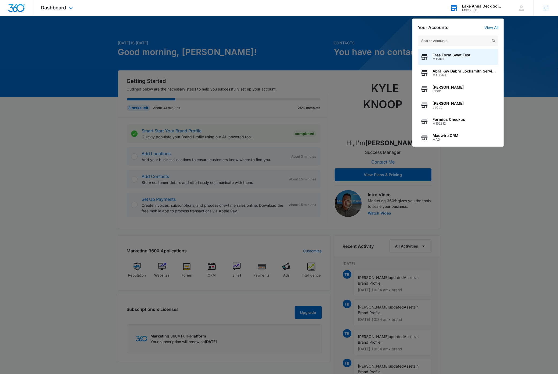
click at [456, 39] on input "text" at bounding box center [458, 40] width 81 height 11
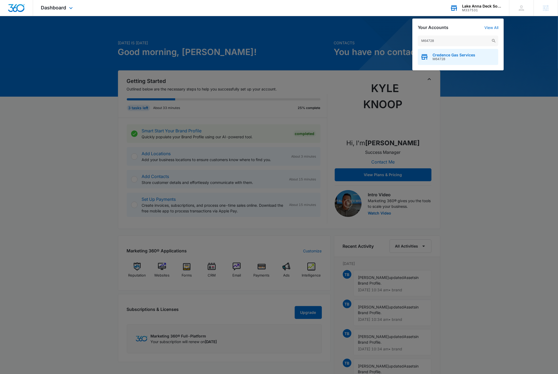
type input "M64728"
click at [458, 55] on span "Credence Gas Services" at bounding box center [453, 55] width 43 height 4
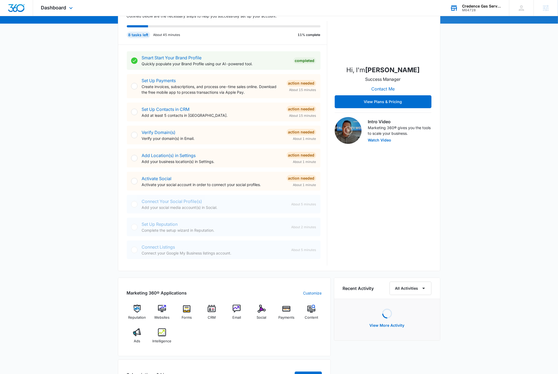
scroll to position [230, 0]
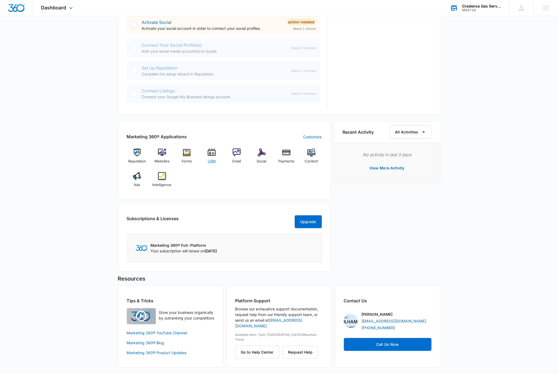
click at [209, 154] on img at bounding box center [212, 153] width 8 height 8
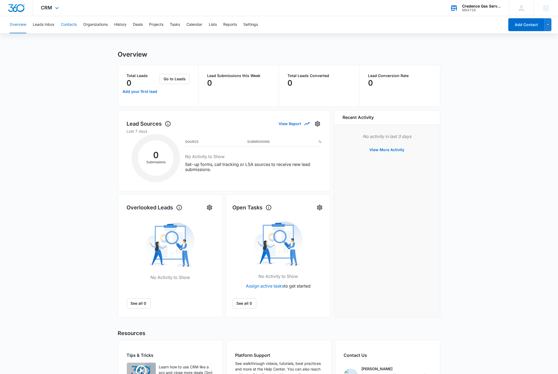
click at [67, 24] on button "Contacts" at bounding box center [69, 24] width 16 height 17
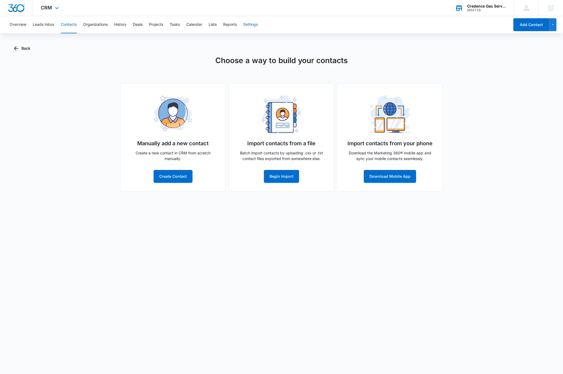
click at [255, 23] on button "Settings" at bounding box center [250, 24] width 15 height 17
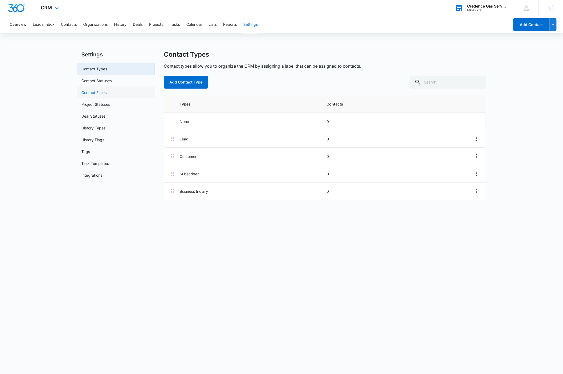
click at [103, 92] on link "Contact Fields" at bounding box center [93, 93] width 25 height 6
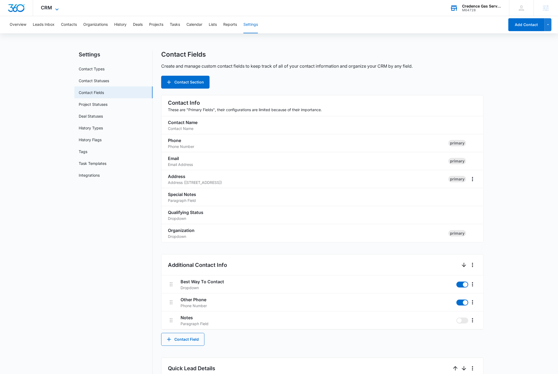
click at [52, 5] on span "CRM" at bounding box center [46, 8] width 11 height 6
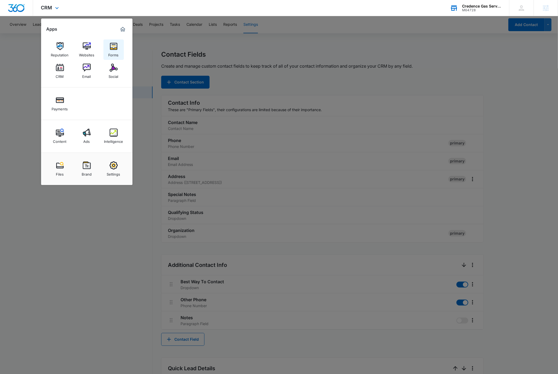
click at [113, 51] on div "Forms" at bounding box center [114, 53] width 10 height 7
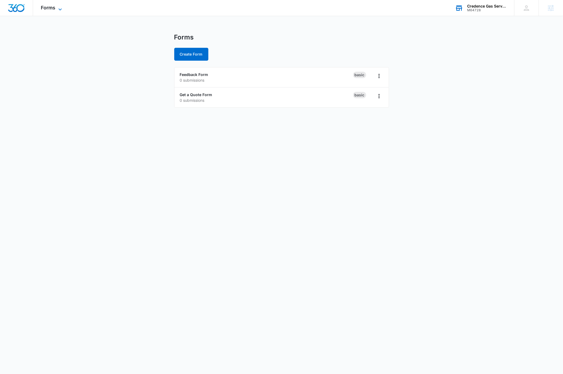
click at [59, 6] on icon at bounding box center [60, 9] width 6 height 6
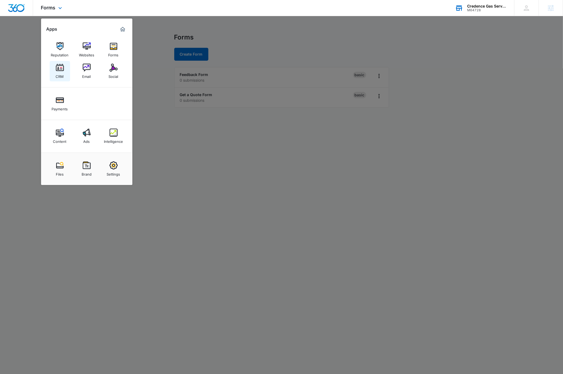
click at [62, 69] on img at bounding box center [60, 68] width 8 height 8
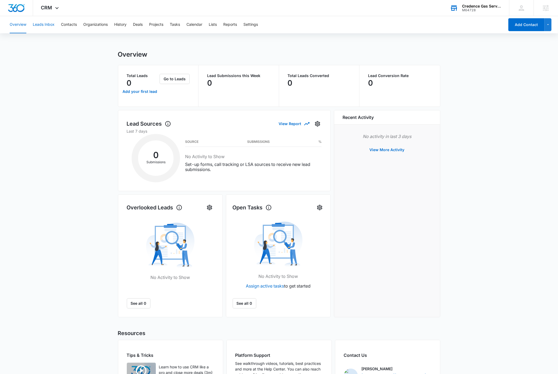
click at [48, 24] on button "Leads Inbox" at bounding box center [44, 24] width 22 height 17
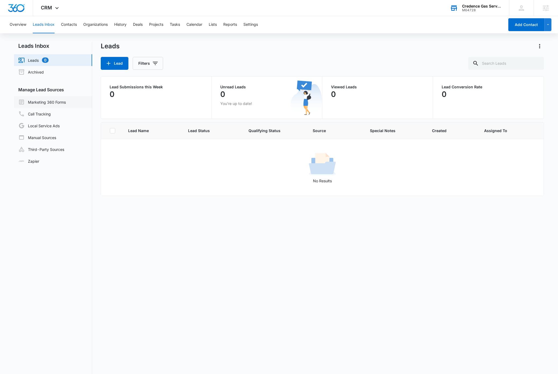
click at [52, 102] on link "Marketing 360 Forms" at bounding box center [42, 102] width 48 height 6
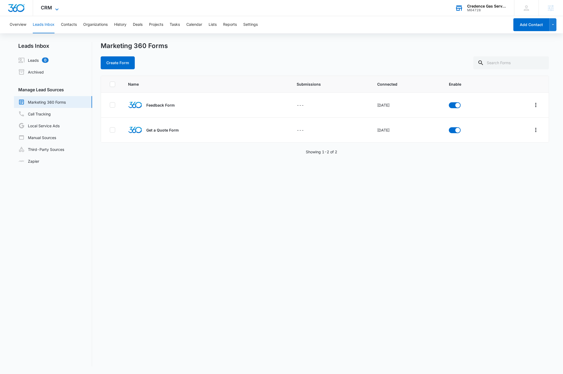
click at [49, 9] on span "CRM" at bounding box center [46, 8] width 11 height 6
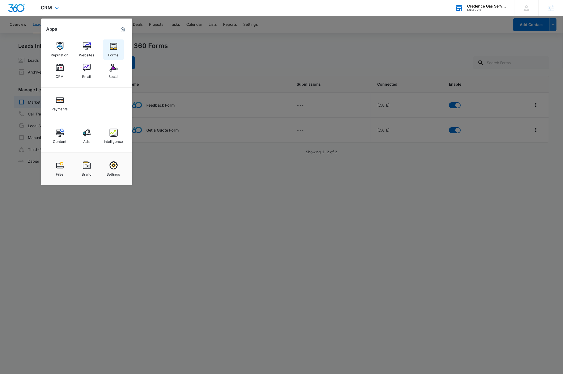
click at [110, 50] on div "Forms" at bounding box center [114, 53] width 10 height 7
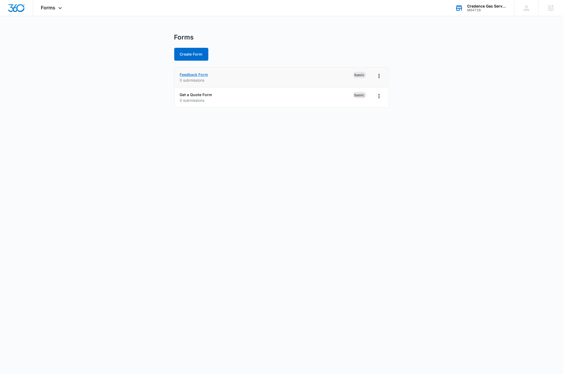
click at [206, 74] on link "Feedback Form" at bounding box center [194, 74] width 28 height 5
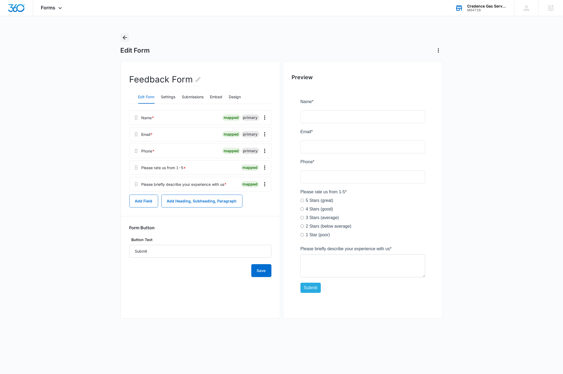
click at [125, 37] on icon "Back" at bounding box center [125, 37] width 6 height 6
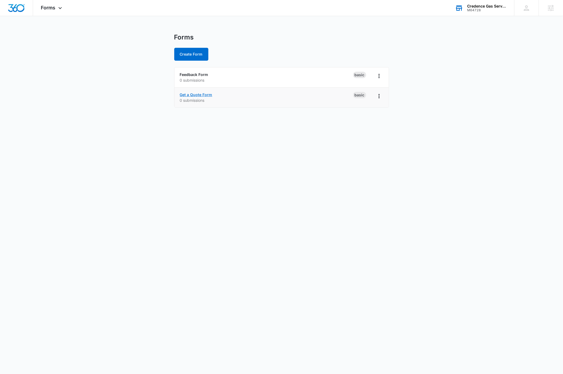
click at [199, 94] on link "Get a Quote Form" at bounding box center [196, 94] width 32 height 5
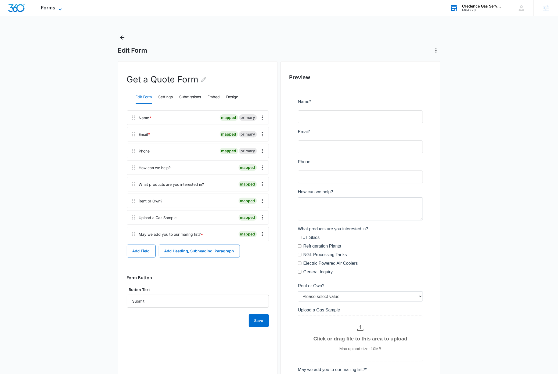
click at [61, 6] on icon at bounding box center [60, 9] width 6 height 6
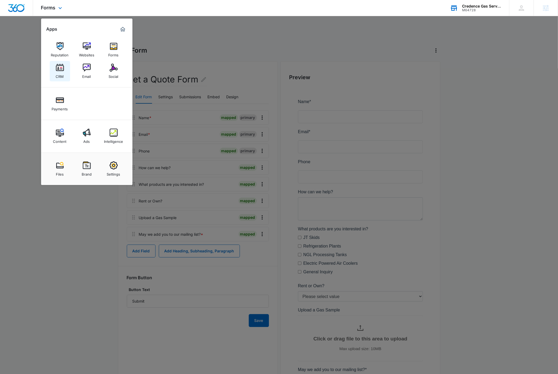
click at [62, 74] on div "CRM" at bounding box center [60, 75] width 8 height 7
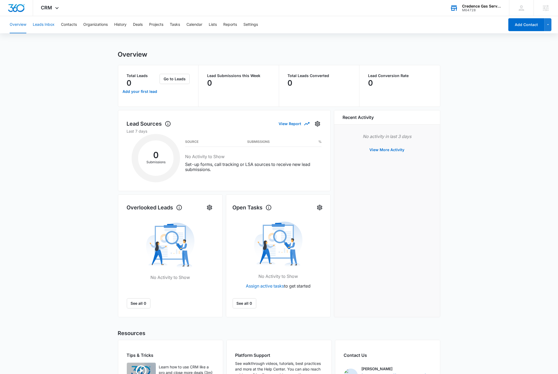
click at [48, 24] on button "Leads Inbox" at bounding box center [44, 24] width 22 height 17
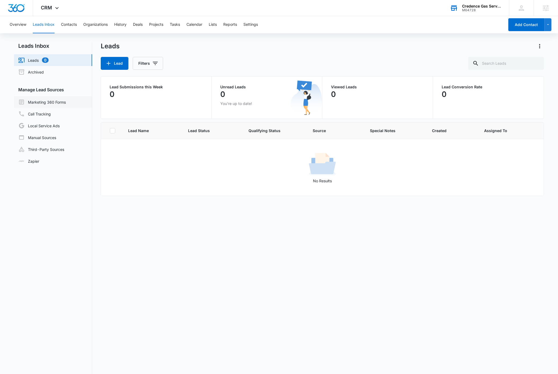
click at [53, 101] on link "Marketing 360 Forms" at bounding box center [42, 102] width 48 height 6
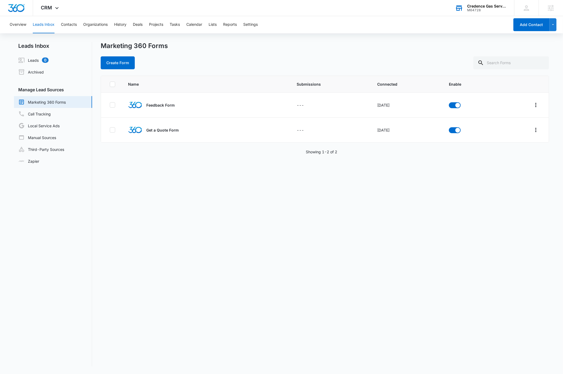
click at [330, 293] on div "Name Submissions Connected Enable Feedback Form --- [DATE] Get a Quote Form ---…" at bounding box center [325, 221] width 448 height 291
click at [536, 105] on icon "Overflow Menu" at bounding box center [536, 105] width 1 height 4
click at [509, 136] on div "Field Mapping" at bounding box center [506, 136] width 30 height 4
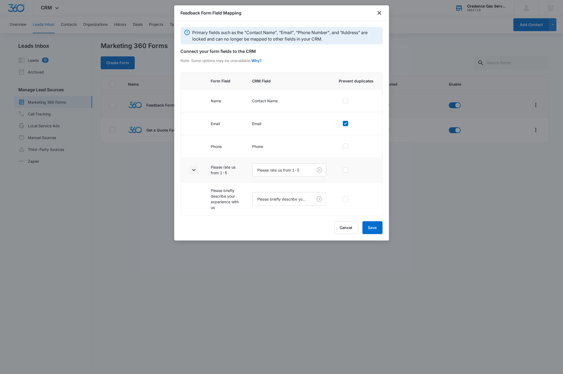
click at [195, 172] on icon "button" at bounding box center [194, 170] width 6 height 6
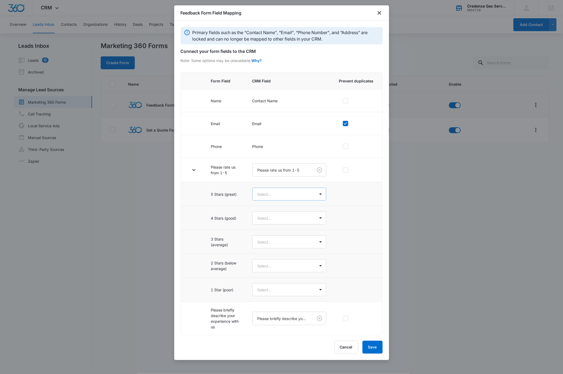
click at [286, 196] on body "CRM Apps Reputation Websites Forms CRM Email Social Payments Content Ads Intell…" at bounding box center [281, 187] width 563 height 374
click at [285, 214] on p "5 Stars (great)" at bounding box center [272, 215] width 26 height 6
click at [291, 222] on body "CRM Apps Reputation Websites Forms CRM Email Social Payments Content Ads Intell…" at bounding box center [281, 187] width 563 height 374
click at [283, 248] on p "4 Stars (good)" at bounding box center [272, 249] width 26 height 6
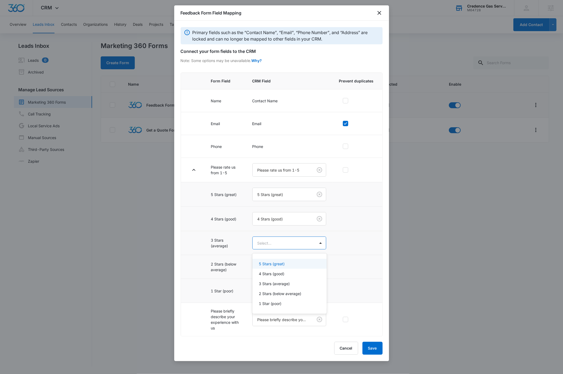
click at [290, 246] on body "CRM Apps Reputation Websites Forms CRM Email Social Payments Content Ads Intell…" at bounding box center [281, 187] width 563 height 374
click at [283, 282] on p "3 Stars (average)" at bounding box center [274, 284] width 31 height 6
click at [292, 270] on body "CRM Apps Reputation Websites Forms CRM Email Social Payments Content Ads Intell…" at bounding box center [281, 187] width 563 height 374
click at [280, 317] on p "2 Stars (below average)" at bounding box center [280, 319] width 42 height 6
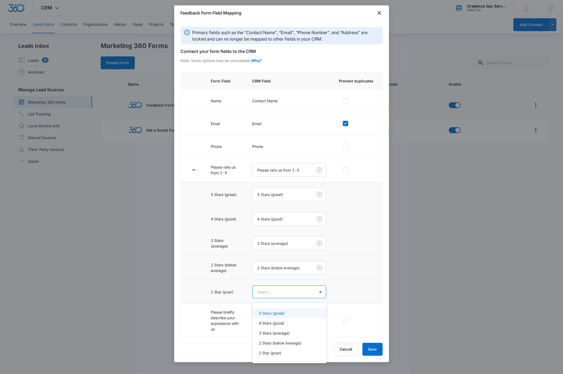
click at [288, 293] on body "CRM Apps Reputation Websites Forms CRM Email Social Payments Content Ads Intell…" at bounding box center [281, 187] width 563 height 374
click at [272, 352] on p "1 Star (poor)" at bounding box center [270, 353] width 23 height 6
click at [374, 354] on button "Save" at bounding box center [373, 349] width 20 height 13
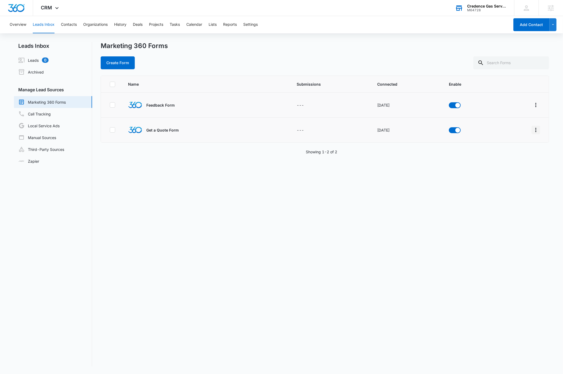
click at [533, 131] on icon "Overflow Menu" at bounding box center [536, 130] width 6 height 6
click at [506, 161] on div "Field Mapping" at bounding box center [506, 161] width 30 height 4
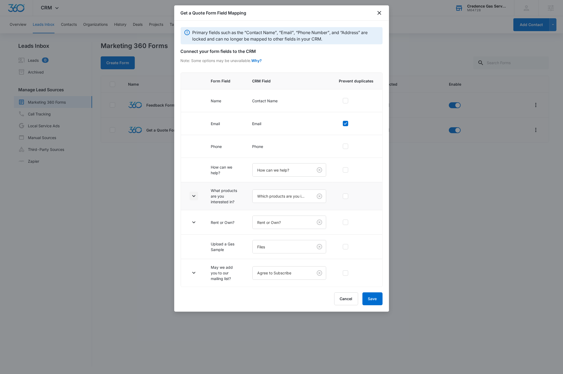
click at [195, 198] on icon "button" at bounding box center [194, 196] width 6 height 6
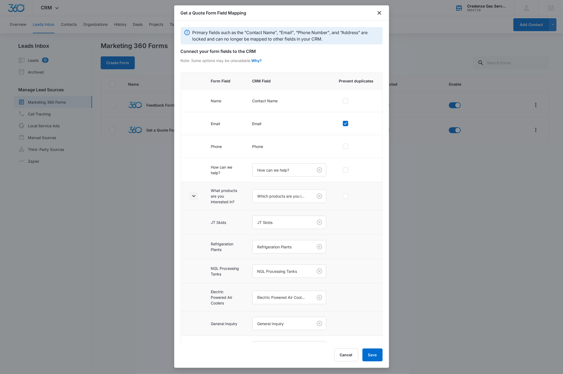
click at [195, 198] on icon "button" at bounding box center [194, 196] width 6 height 6
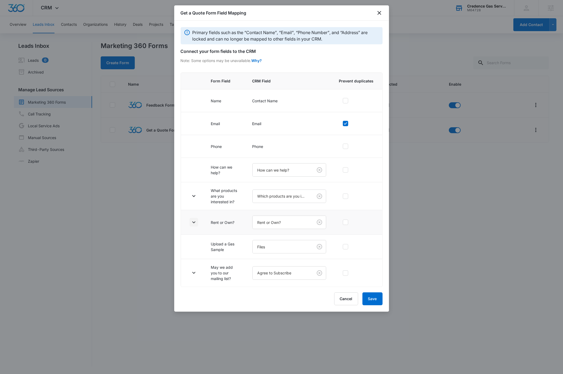
click at [194, 222] on icon "button" at bounding box center [194, 222] width 6 height 6
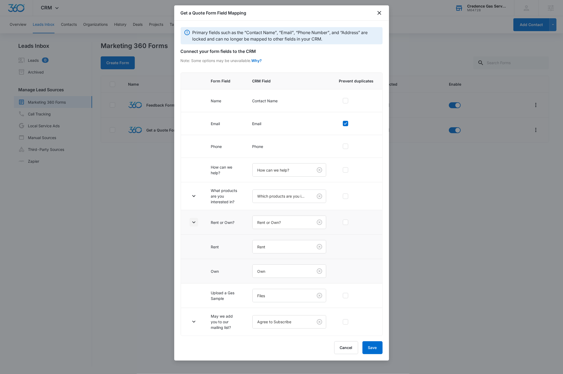
click at [194, 222] on icon "button" at bounding box center [194, 222] width 6 height 6
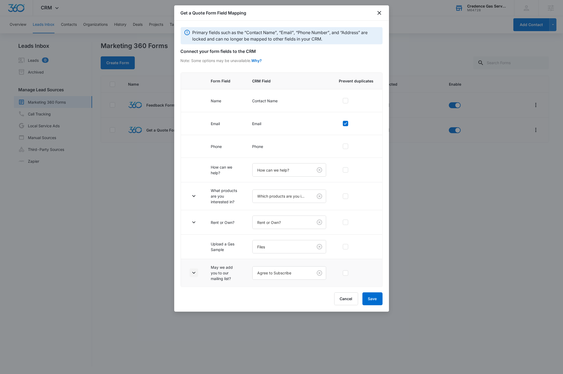
click at [194, 274] on icon "button" at bounding box center [194, 273] width 6 height 6
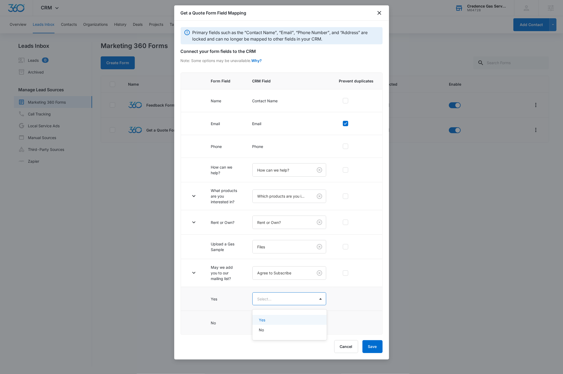
click at [283, 301] on body "CRM Apps Reputation Websites Forms CRM Email Social Payments Content Ads Intell…" at bounding box center [281, 187] width 563 height 374
click at [271, 320] on div "Yes" at bounding box center [289, 320] width 60 height 6
click at [276, 324] on body "CRM Apps Reputation Websites Forms CRM Email Social Payments Content Ads Intell…" at bounding box center [281, 187] width 563 height 374
click at [267, 354] on div "No" at bounding box center [289, 355] width 60 height 6
click at [371, 353] on button "Save" at bounding box center [373, 347] width 20 height 13
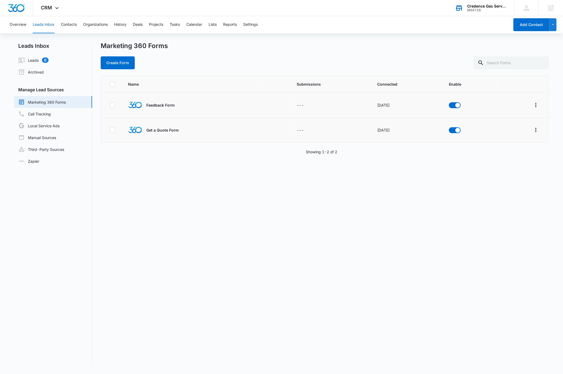
click at [170, 267] on div "Name Submissions Connected Enable Feedback Form --- [DATE] Get a Quote Form ---…" at bounding box center [325, 221] width 448 height 291
click at [72, 24] on button "Contacts" at bounding box center [69, 24] width 16 height 17
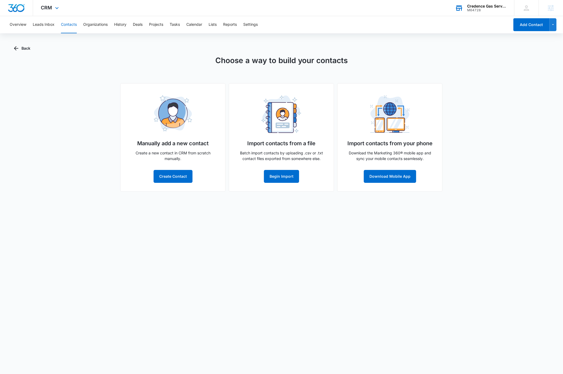
click at [19, 9] on img "Dashboard" at bounding box center [16, 8] width 17 height 8
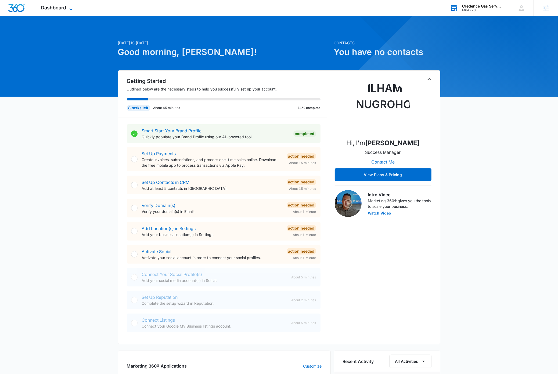
click at [71, 9] on icon at bounding box center [71, 9] width 6 height 6
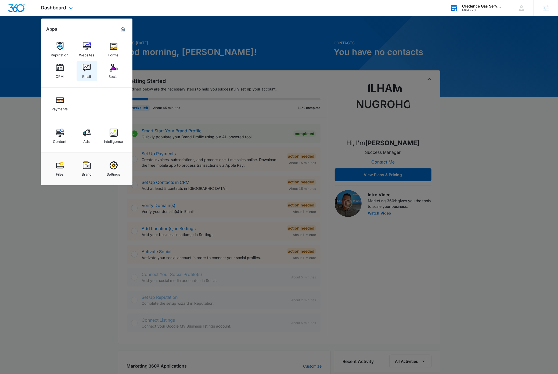
click at [89, 69] on img at bounding box center [87, 68] width 8 height 8
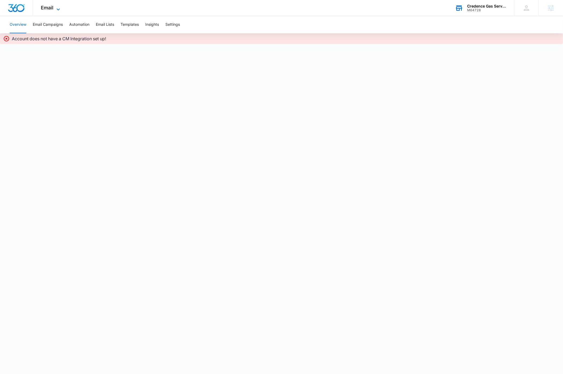
click at [58, 7] on icon at bounding box center [58, 9] width 6 height 6
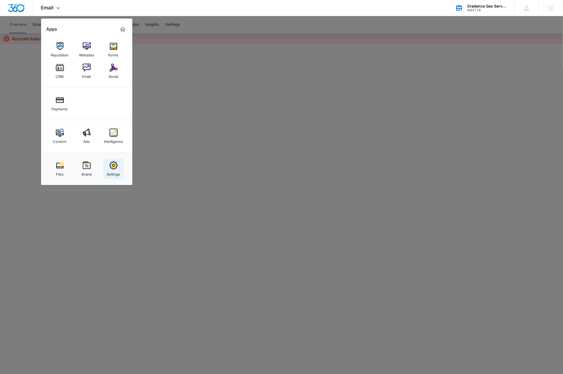
click at [117, 168] on img at bounding box center [114, 165] width 8 height 8
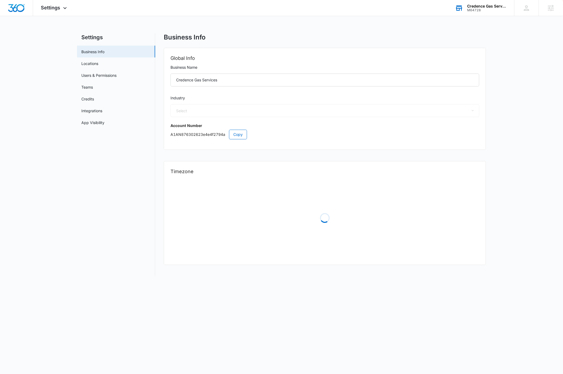
select select "52"
select select "US"
select select "America/[GEOGRAPHIC_DATA]"
drag, startPoint x: 225, startPoint y: 79, endPoint x: 175, endPoint y: 80, distance: 50.0
click at [174, 80] on input "Credence Gas Services" at bounding box center [325, 80] width 309 height 13
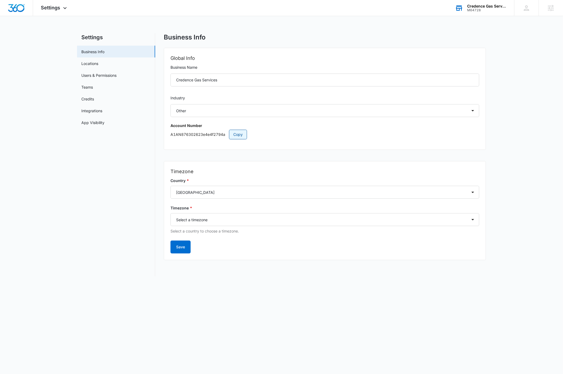
click at [238, 135] on span "Copy" at bounding box center [237, 135] width 9 height 6
